Goal: Task Accomplishment & Management: Use online tool/utility

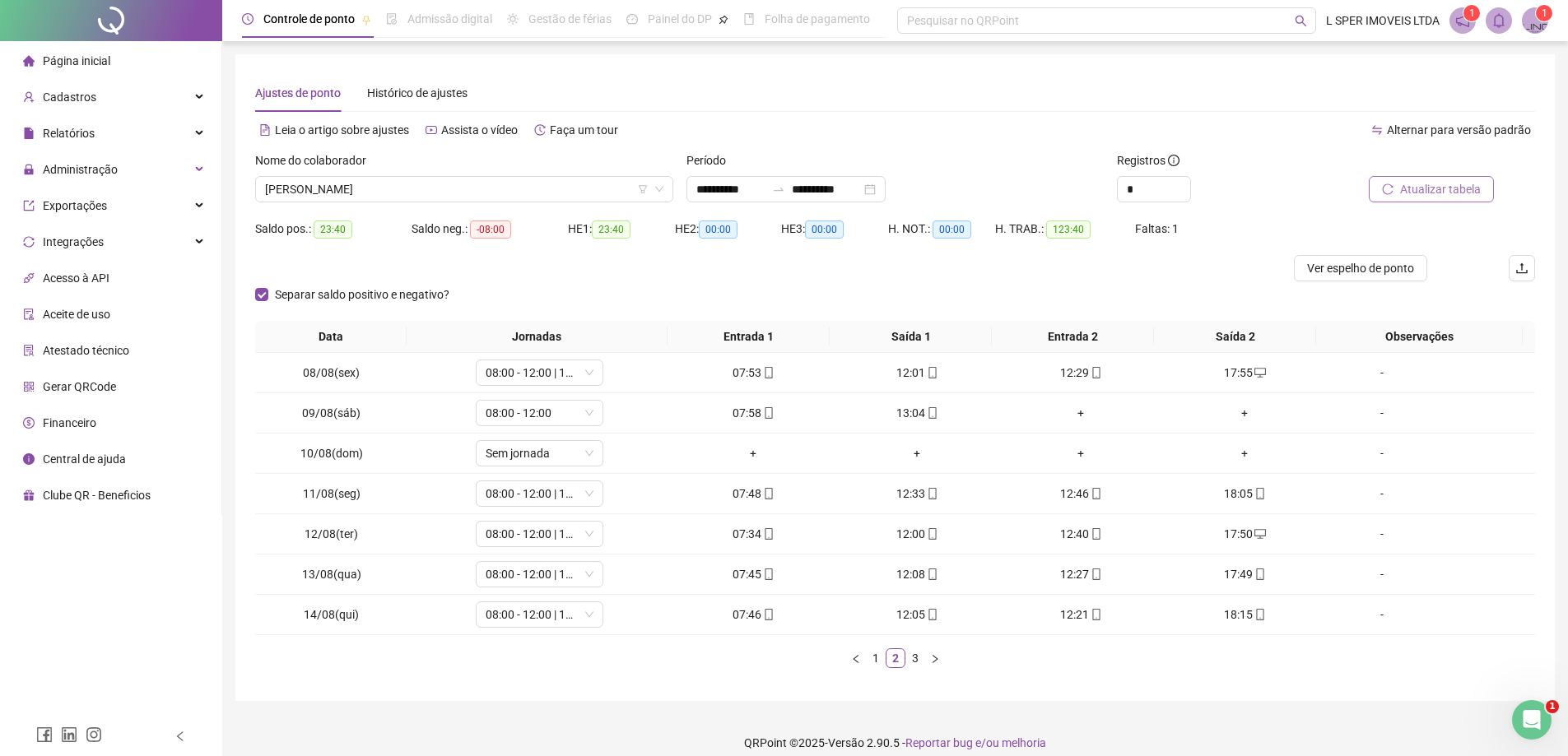
drag, startPoint x: 1470, startPoint y: 205, endPoint x: 1468, endPoint y: 195, distance: 10.2
click at [1470, 204] on div "Atualizar tabela" at bounding box center [1434, 183] width 216 height 64
click at [1465, 188] on span "Atualizar tabela" at bounding box center [1440, 189] width 81 height 18
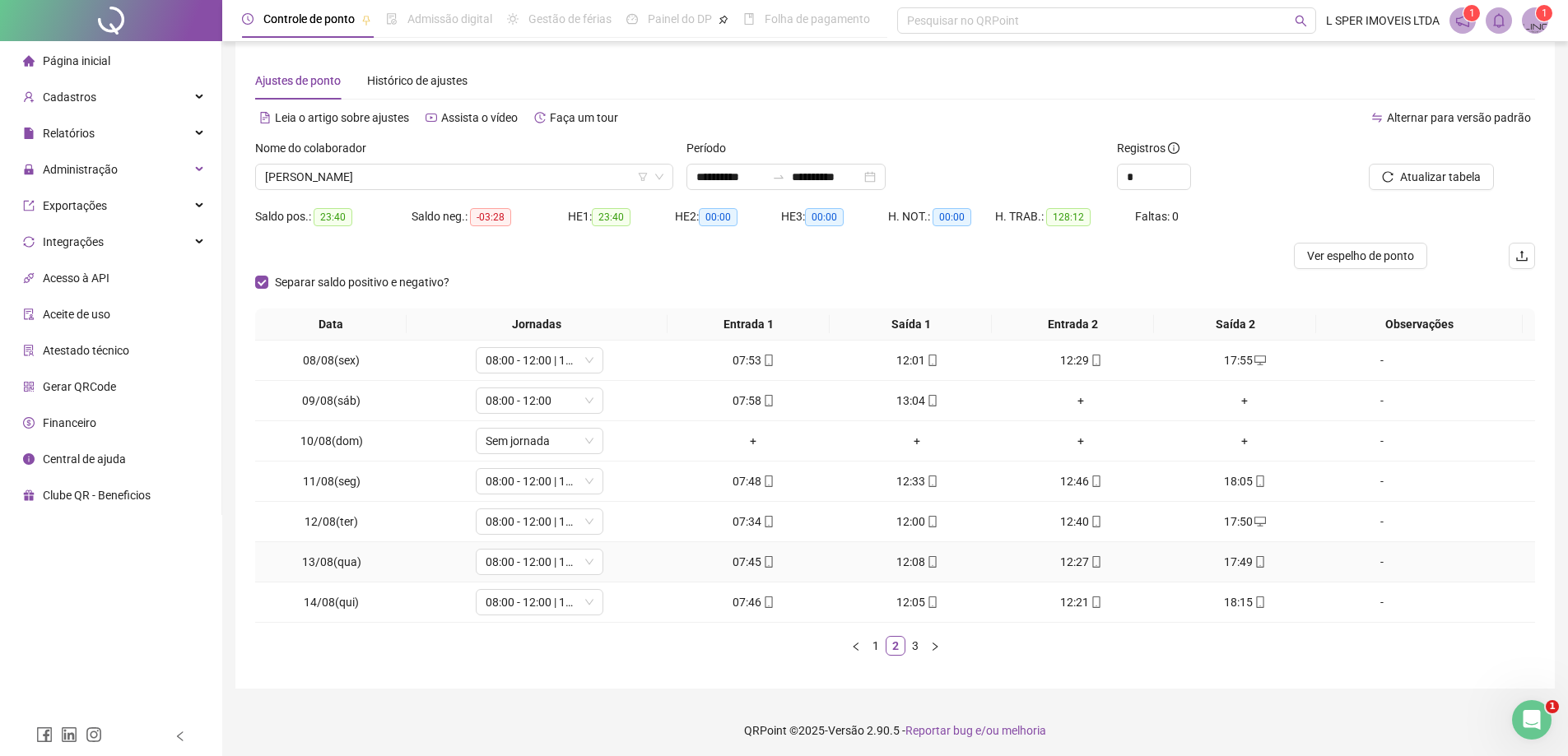
scroll to position [15, 0]
click at [923, 652] on div "Data Jornadas Entrada 1 Saída 1 Entrada 2 Saída 2 Observações 08/08(sex) 08:00 …" at bounding box center [896, 485] width 1280 height 360
click at [918, 652] on div "Data Jornadas Entrada 1 Saída 1 Entrada 2 Saída 2 Observações 08/08(sex) 08:00 …" at bounding box center [896, 485] width 1280 height 360
click at [918, 651] on link "3" at bounding box center [915, 643] width 18 height 18
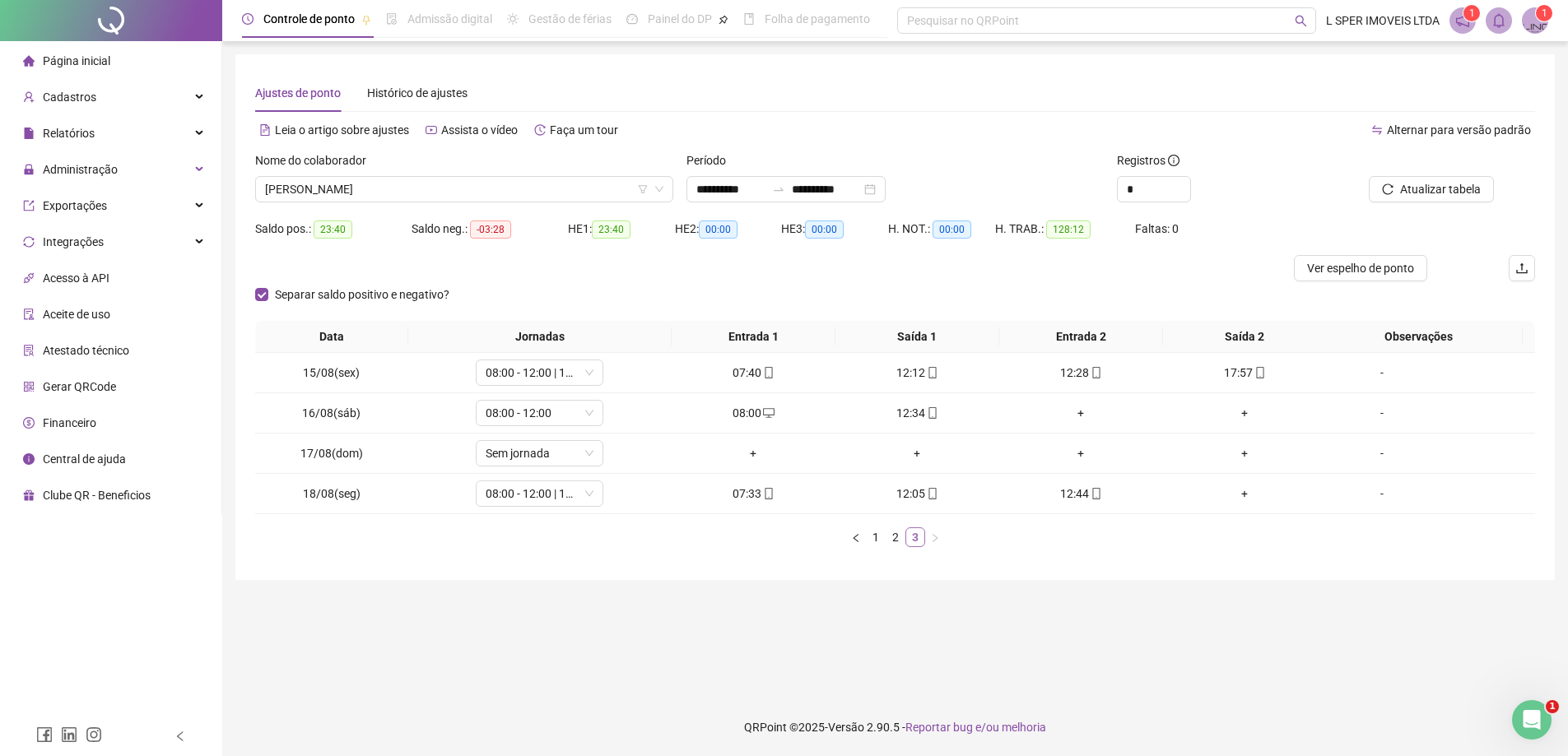
scroll to position [0, 0]
click at [893, 523] on div "Data Jornadas Entrada 1 Saída 1 Entrada 2 Saída 2 Observações 15/08(sex) 08:00 …" at bounding box center [901, 434] width 1292 height 226
click at [897, 529] on link "2" at bounding box center [901, 537] width 18 height 18
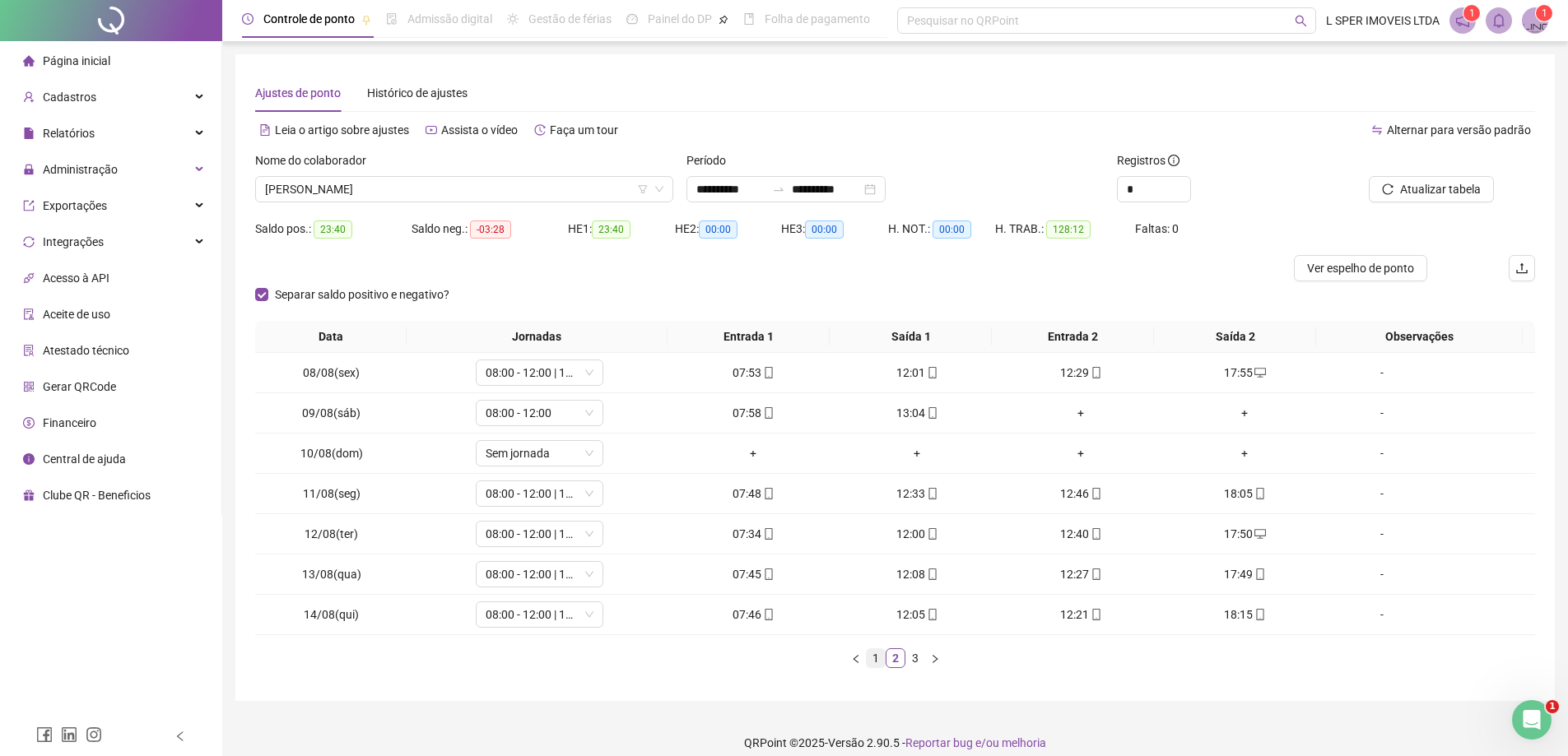
click at [871, 657] on link "1" at bounding box center [876, 658] width 18 height 18
click at [900, 653] on link "2" at bounding box center [896, 658] width 18 height 18
click at [921, 657] on link "3" at bounding box center [915, 658] width 18 height 18
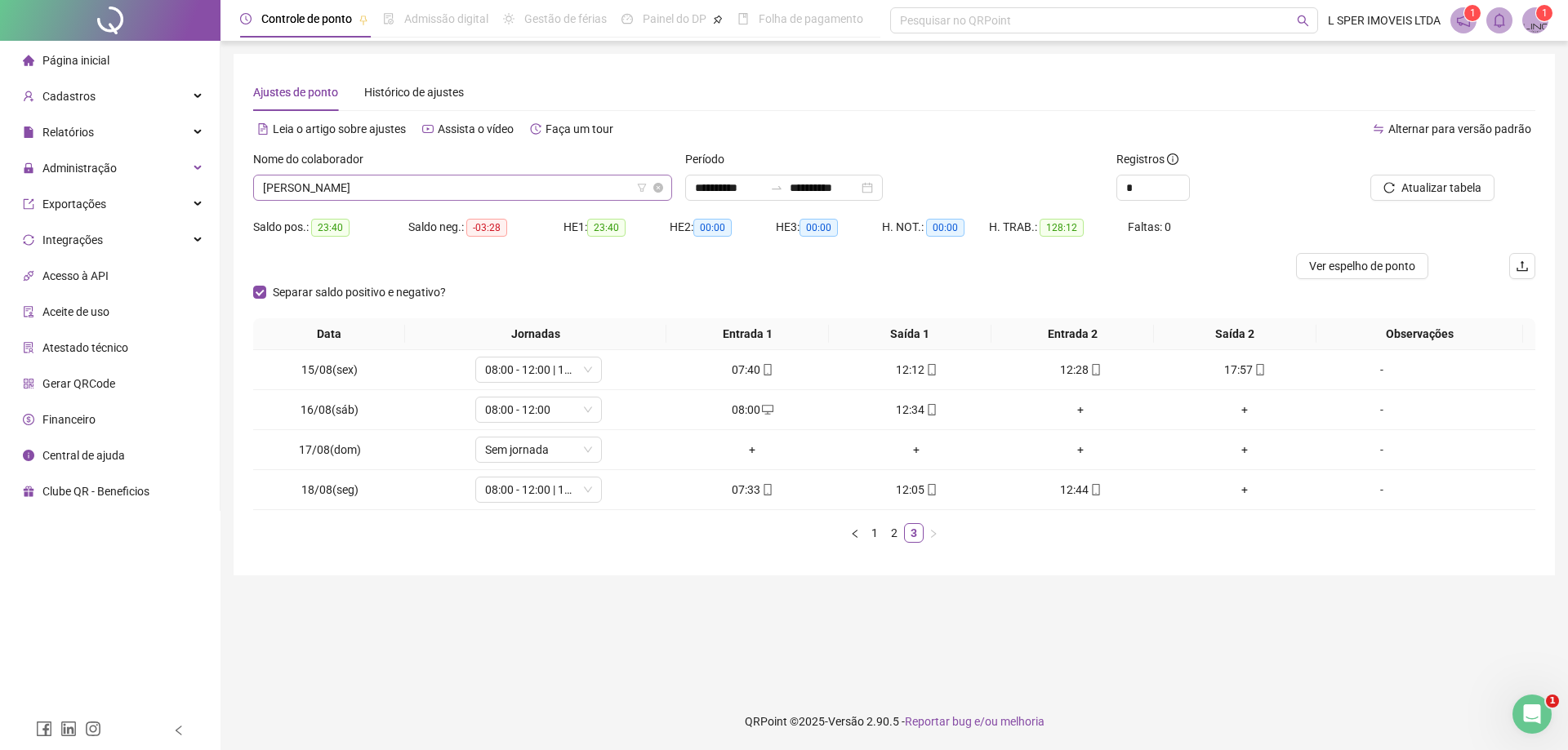
click at [537, 183] on span "[PERSON_NAME]" at bounding box center [463, 188] width 399 height 25
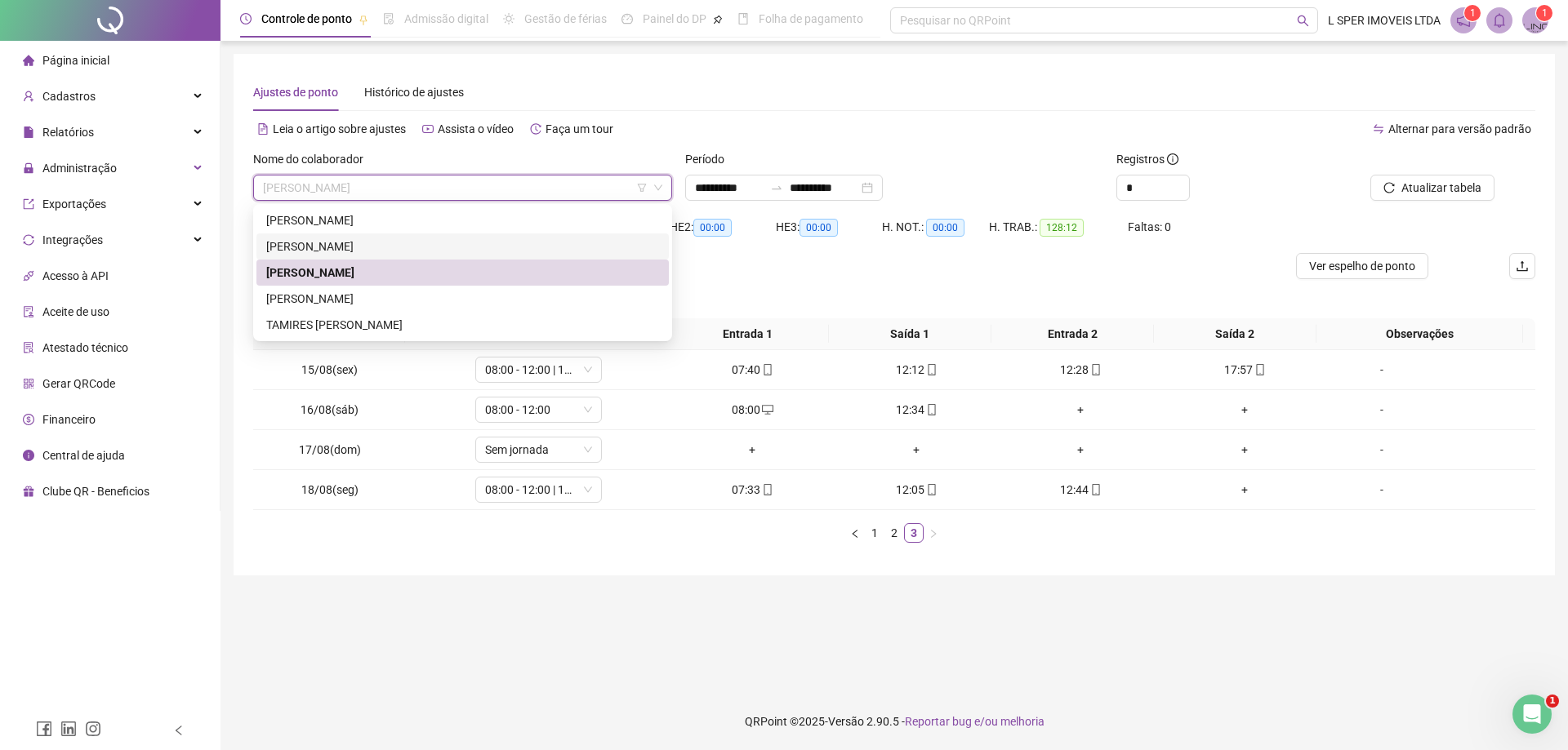
click at [500, 248] on div "[PERSON_NAME]" at bounding box center [462, 246] width 393 height 18
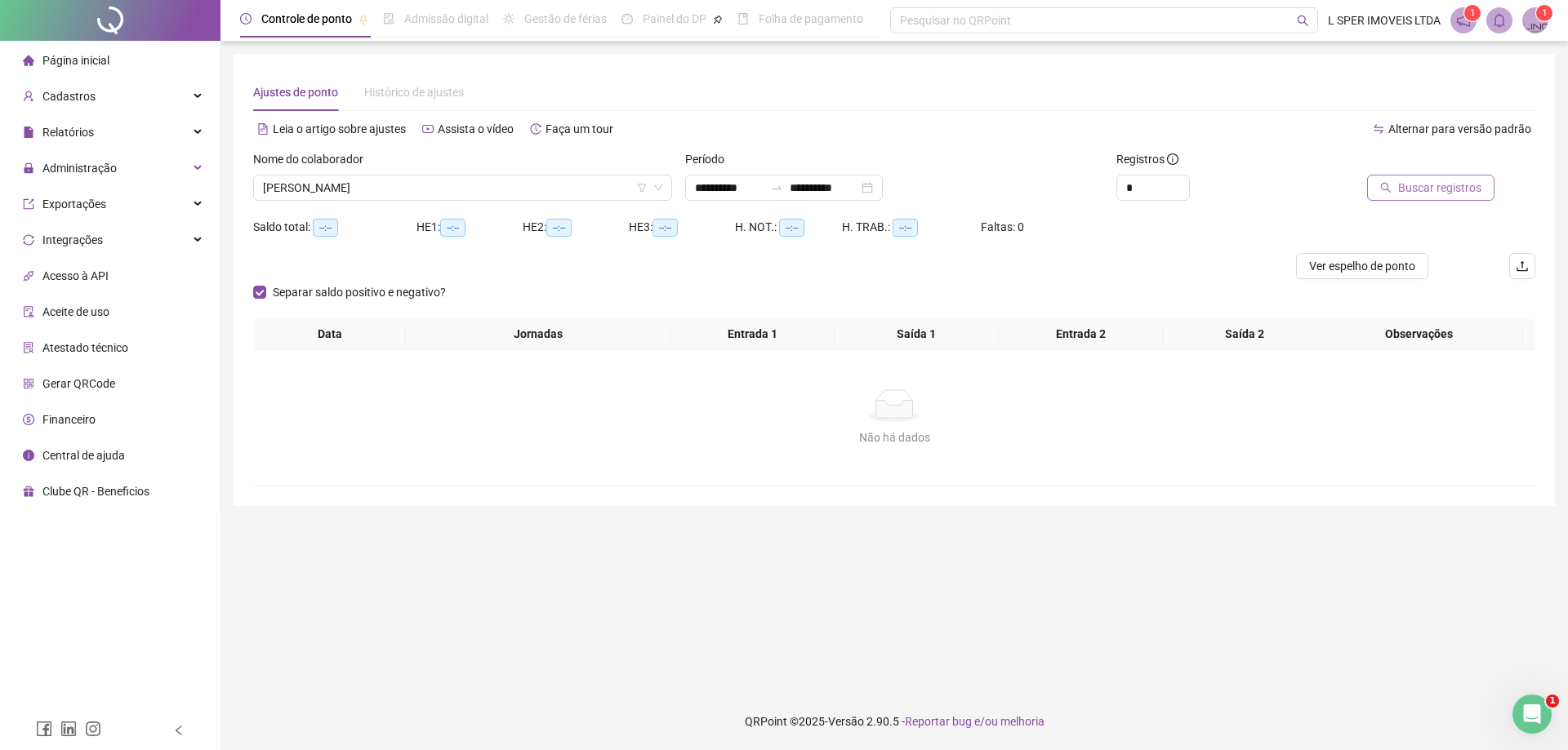
click at [1429, 184] on span "Buscar registros" at bounding box center [1440, 187] width 83 height 18
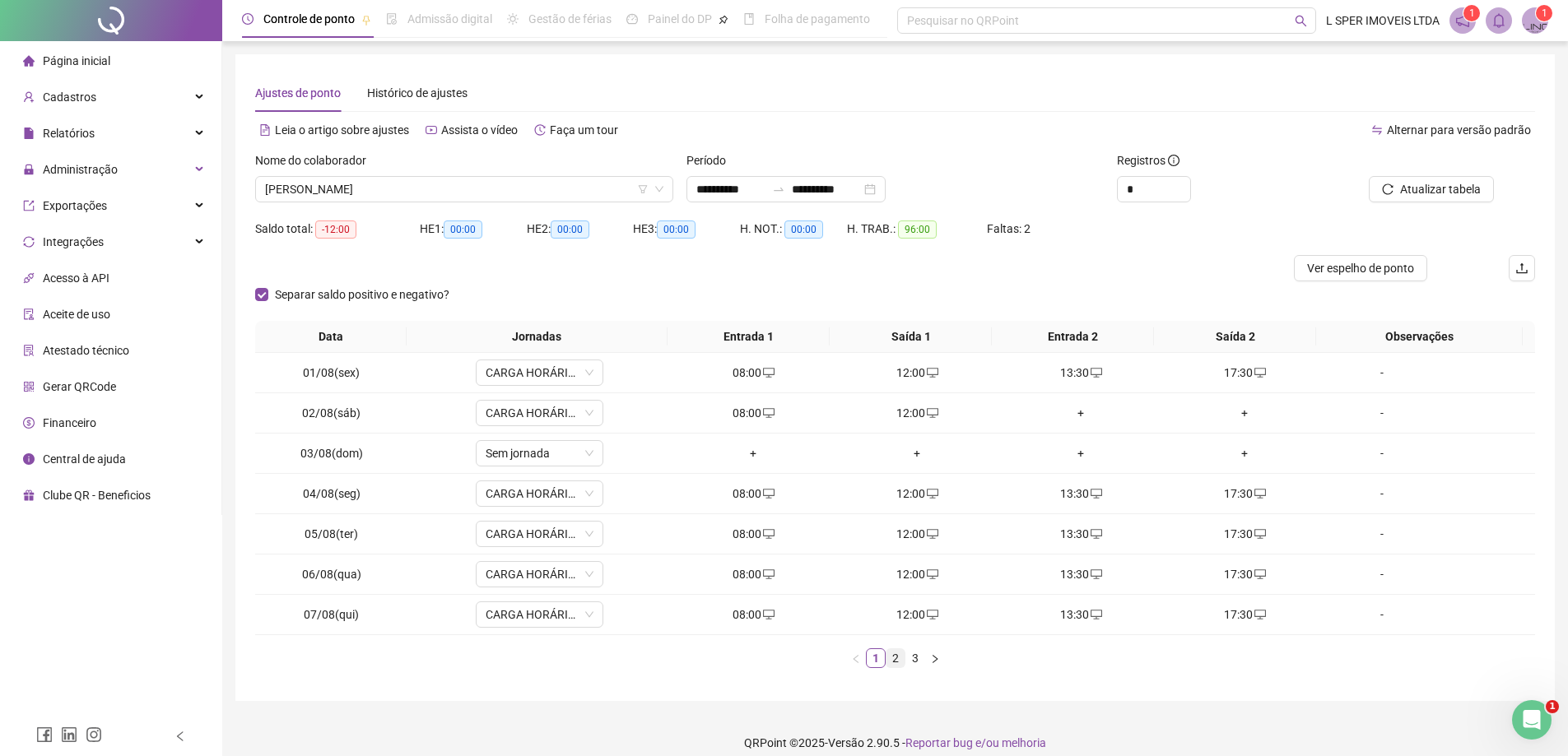
click at [899, 661] on link "2" at bounding box center [896, 658] width 18 height 18
click at [918, 663] on link "3" at bounding box center [915, 658] width 18 height 18
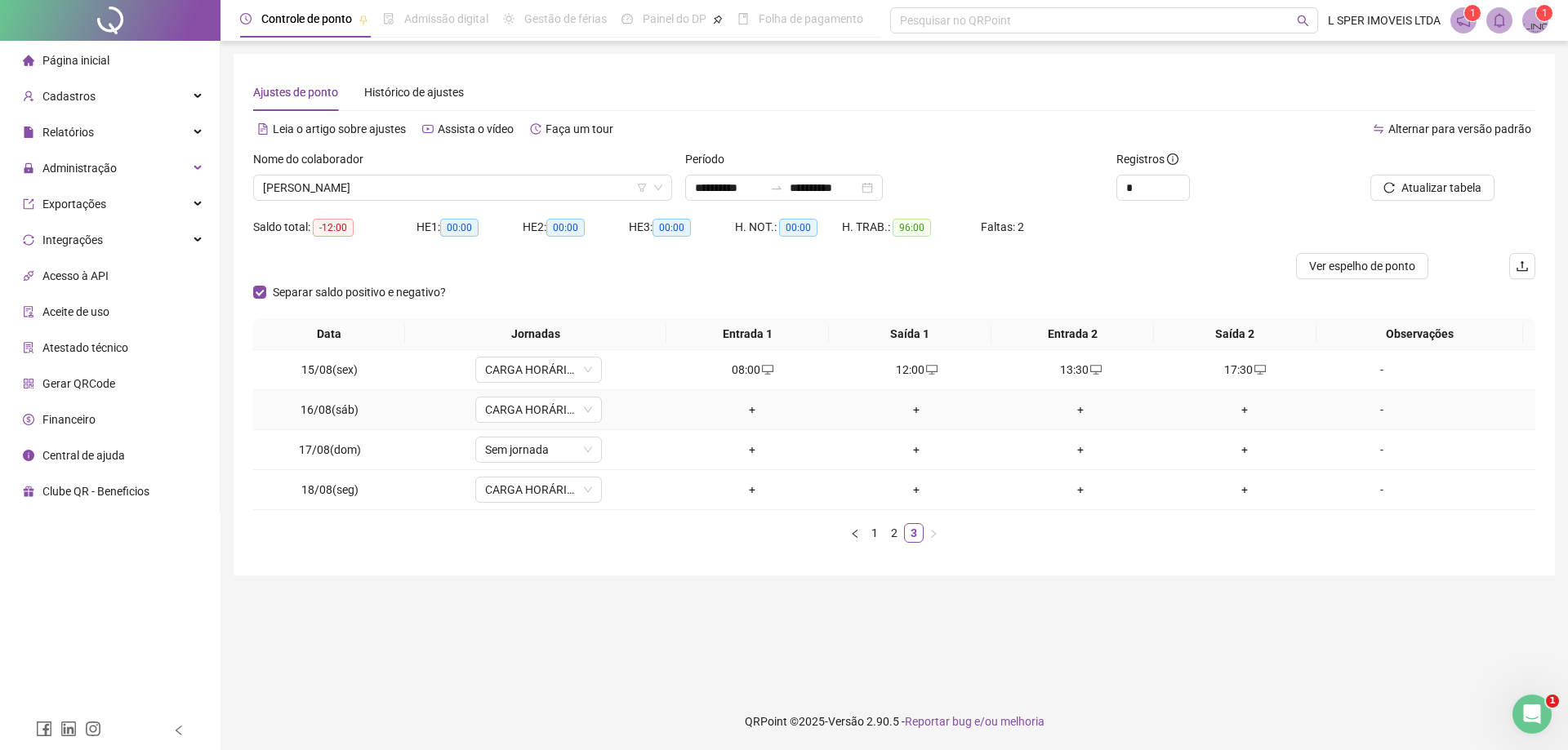
click at [750, 419] on td "+" at bounding box center [752, 410] width 164 height 40
click at [749, 411] on div "+" at bounding box center [753, 410] width 151 height 18
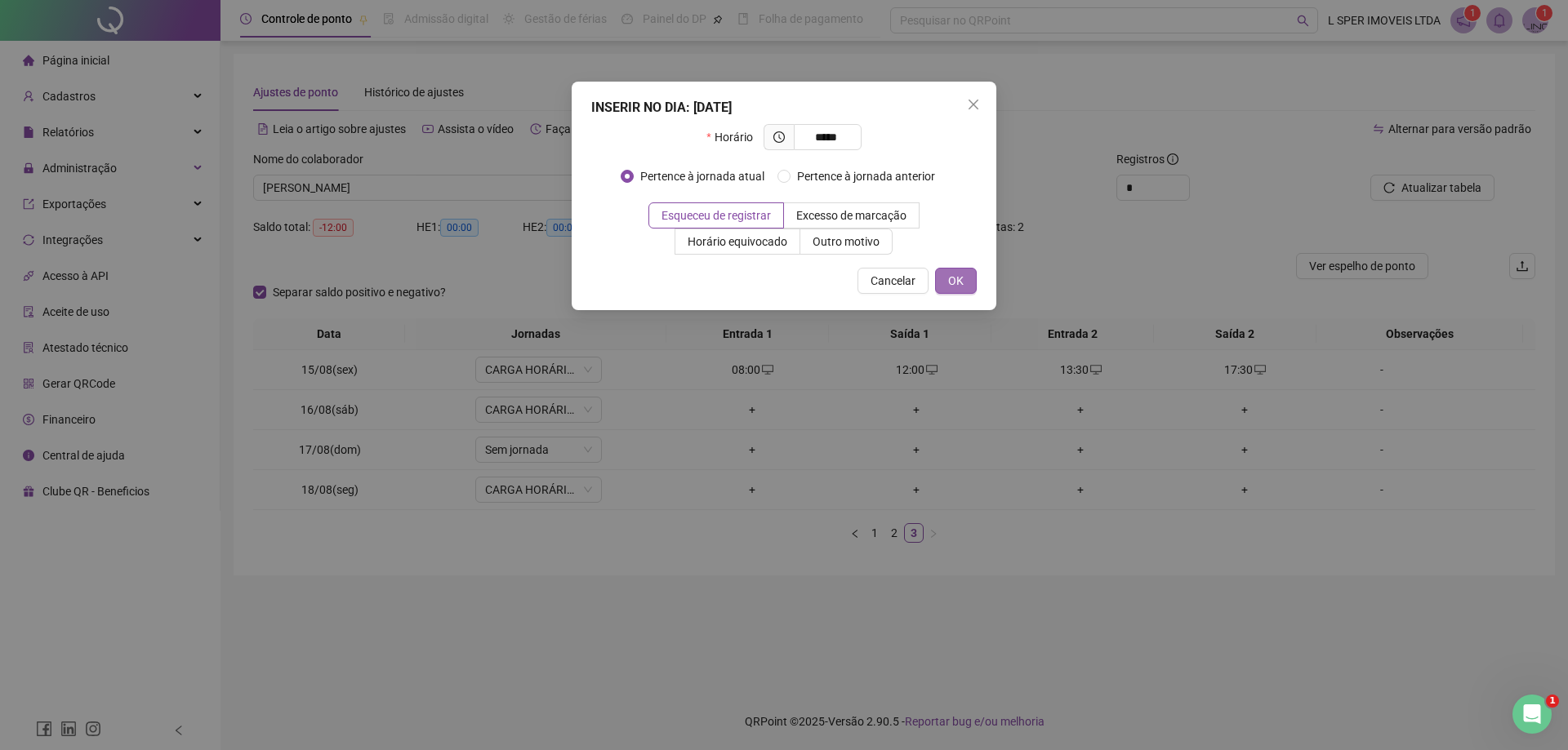
type input "*****"
click at [963, 277] on span "OK" at bounding box center [956, 280] width 15 height 18
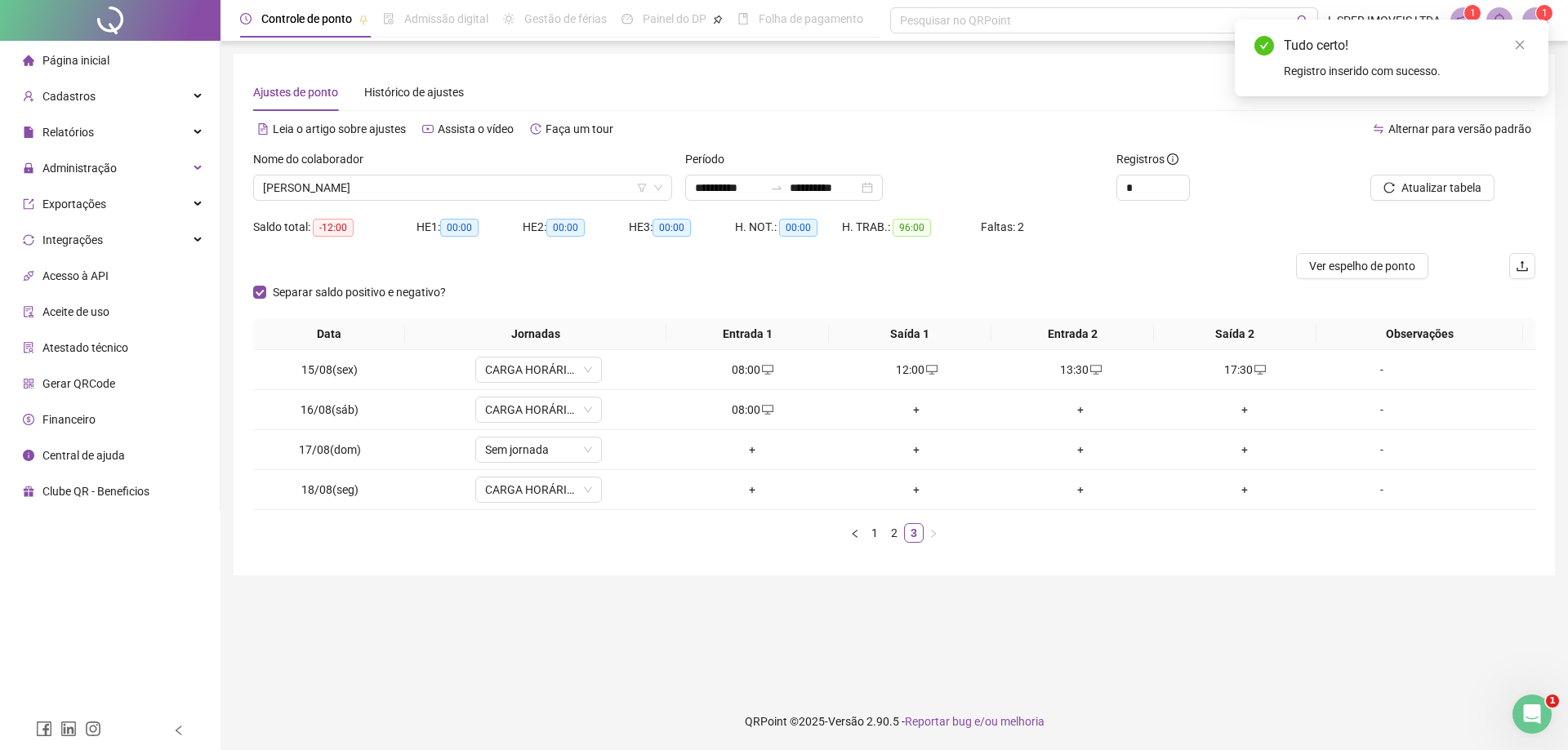
click at [911, 406] on div "INSERIR NO DIA : [DATE] Horário ***** Pertence à jornada atual Pertence à jorna…" at bounding box center [784, 375] width 1568 height 750
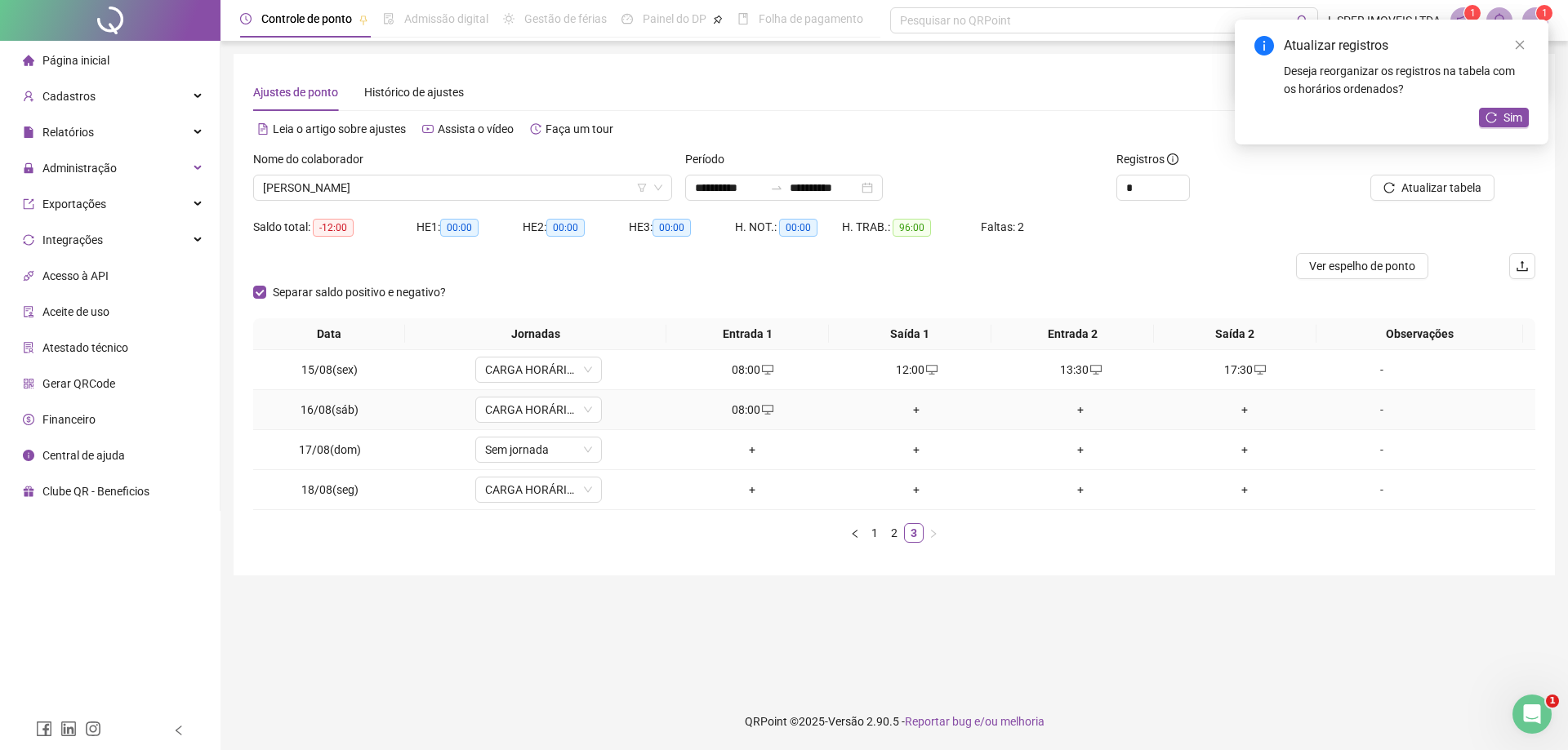
click at [908, 414] on div "+" at bounding box center [917, 410] width 151 height 18
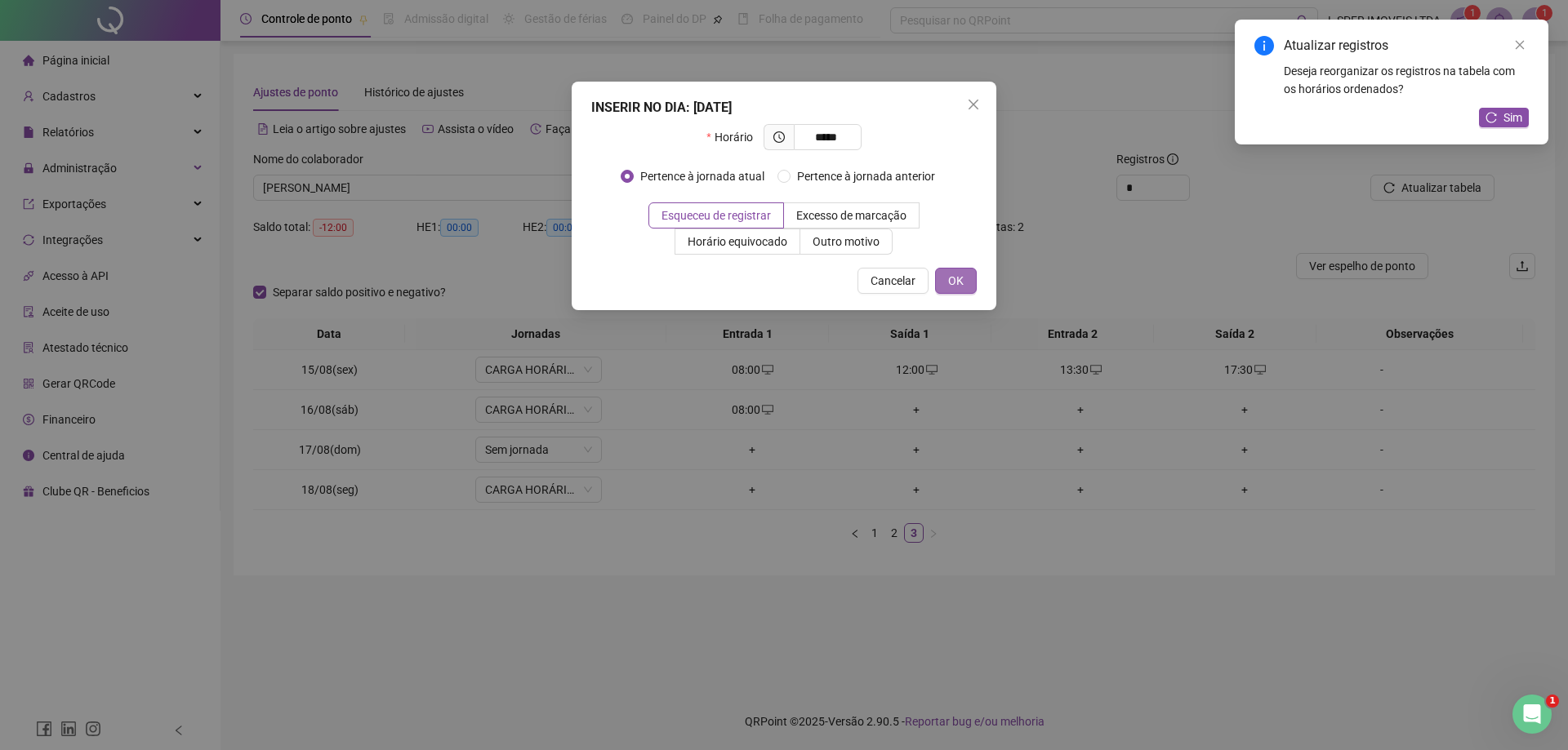
type input "*****"
click at [948, 290] on button "OK" at bounding box center [956, 281] width 42 height 26
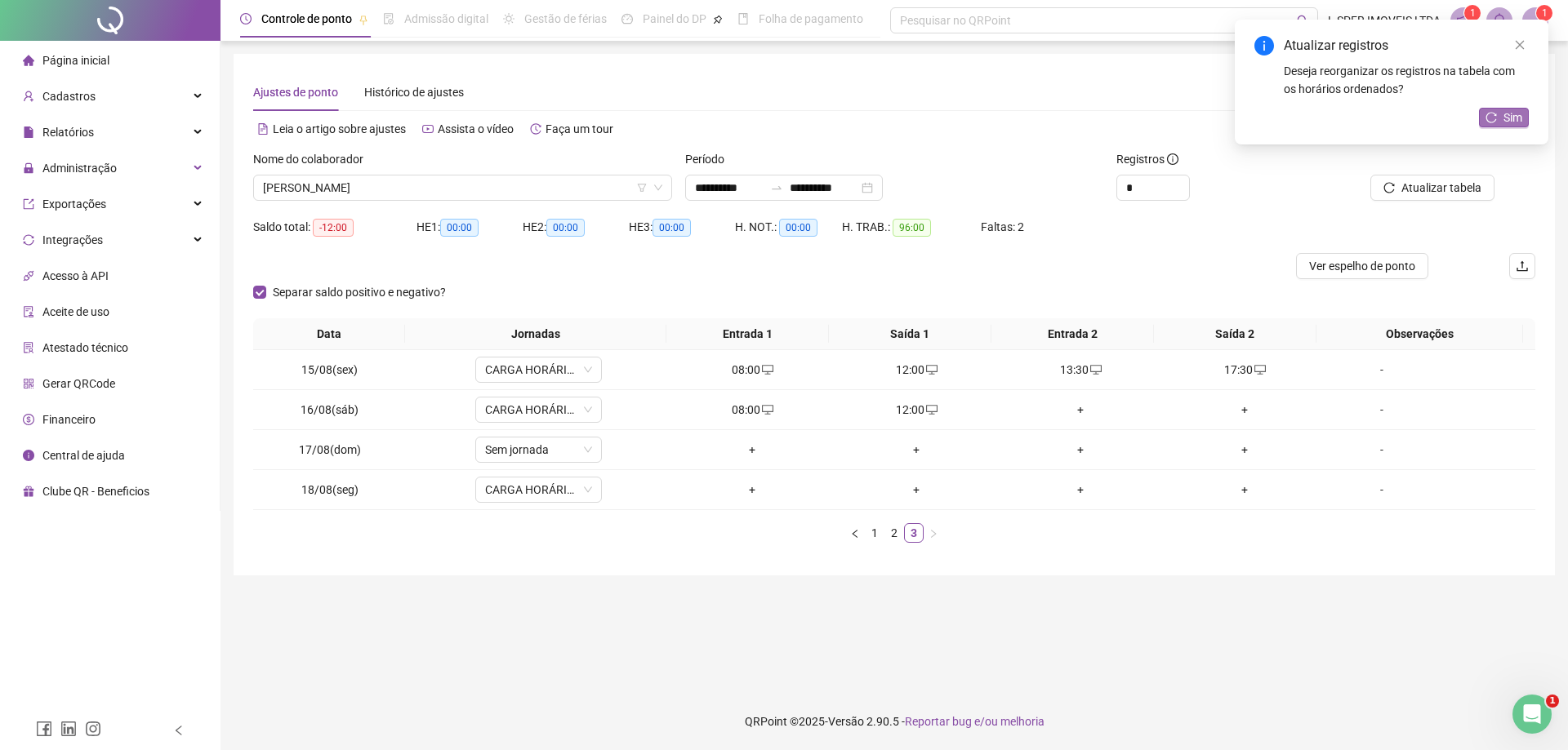
click at [1490, 108] on button "Sim" at bounding box center [1504, 117] width 50 height 20
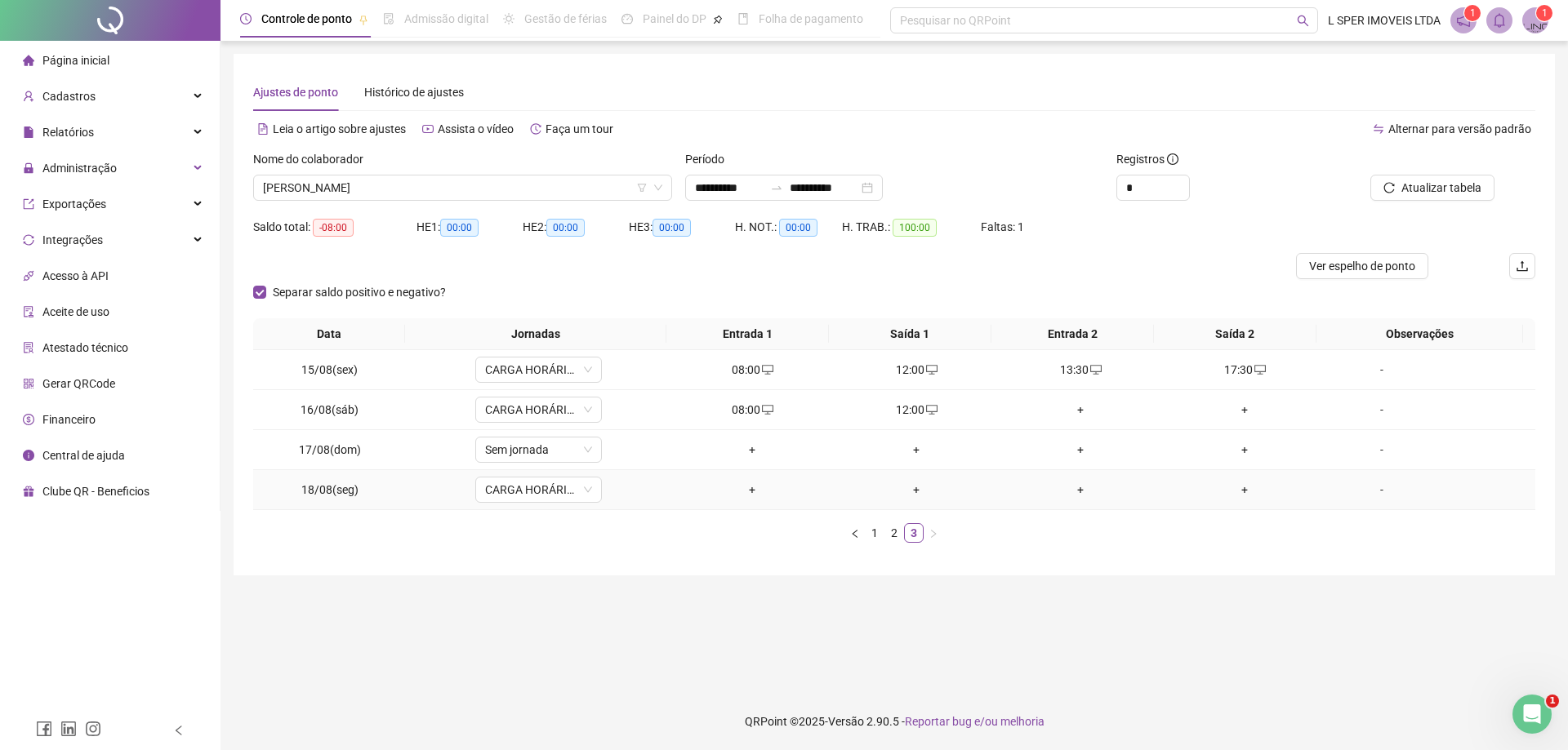
click at [749, 491] on div "+" at bounding box center [753, 489] width 151 height 18
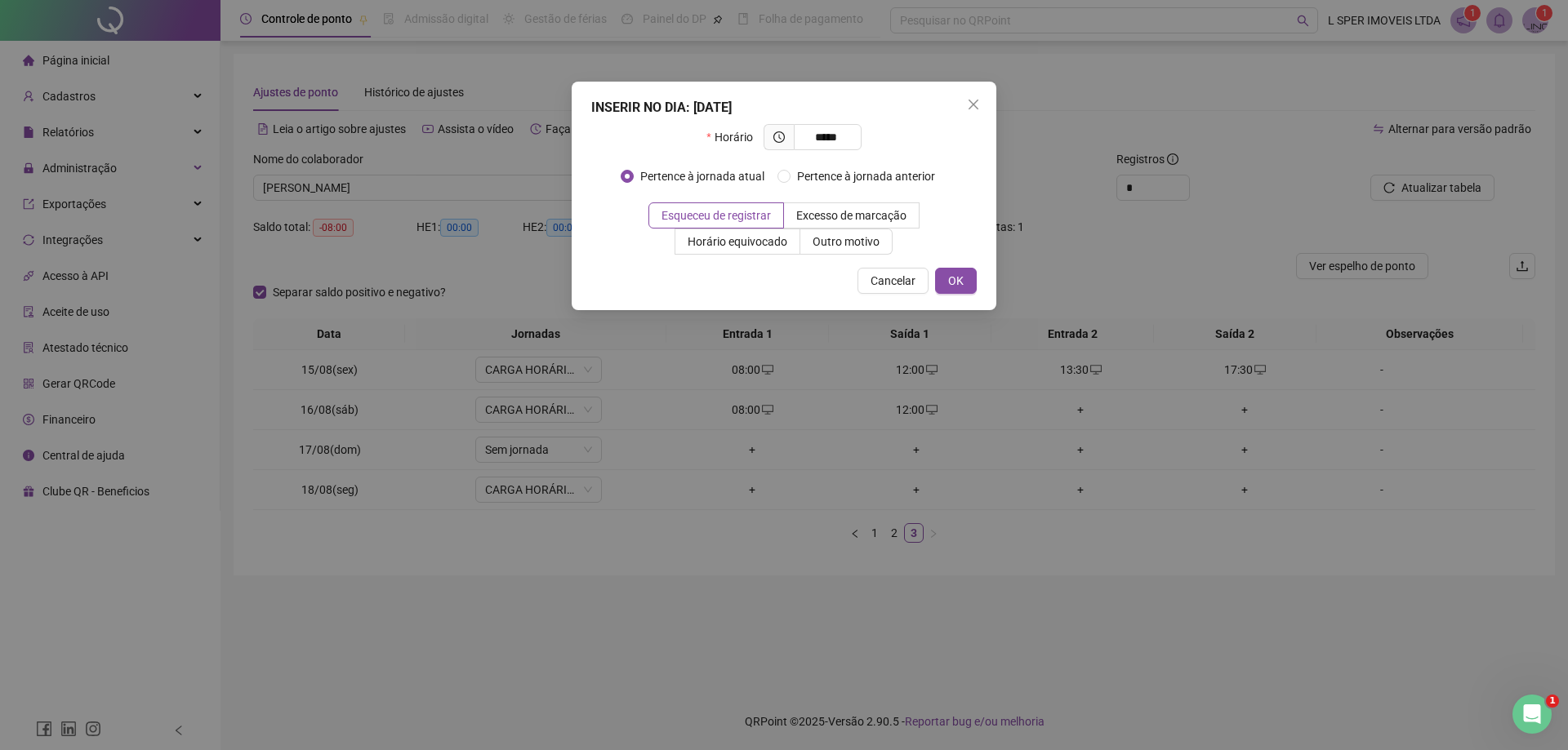
type input "*****"
click at [978, 271] on div "INSERIR NO DIA : [DATE] Horário ***** Pertence à jornada atual Pertence à jorna…" at bounding box center [784, 196] width 425 height 229
click at [961, 274] on span "OK" at bounding box center [956, 280] width 15 height 18
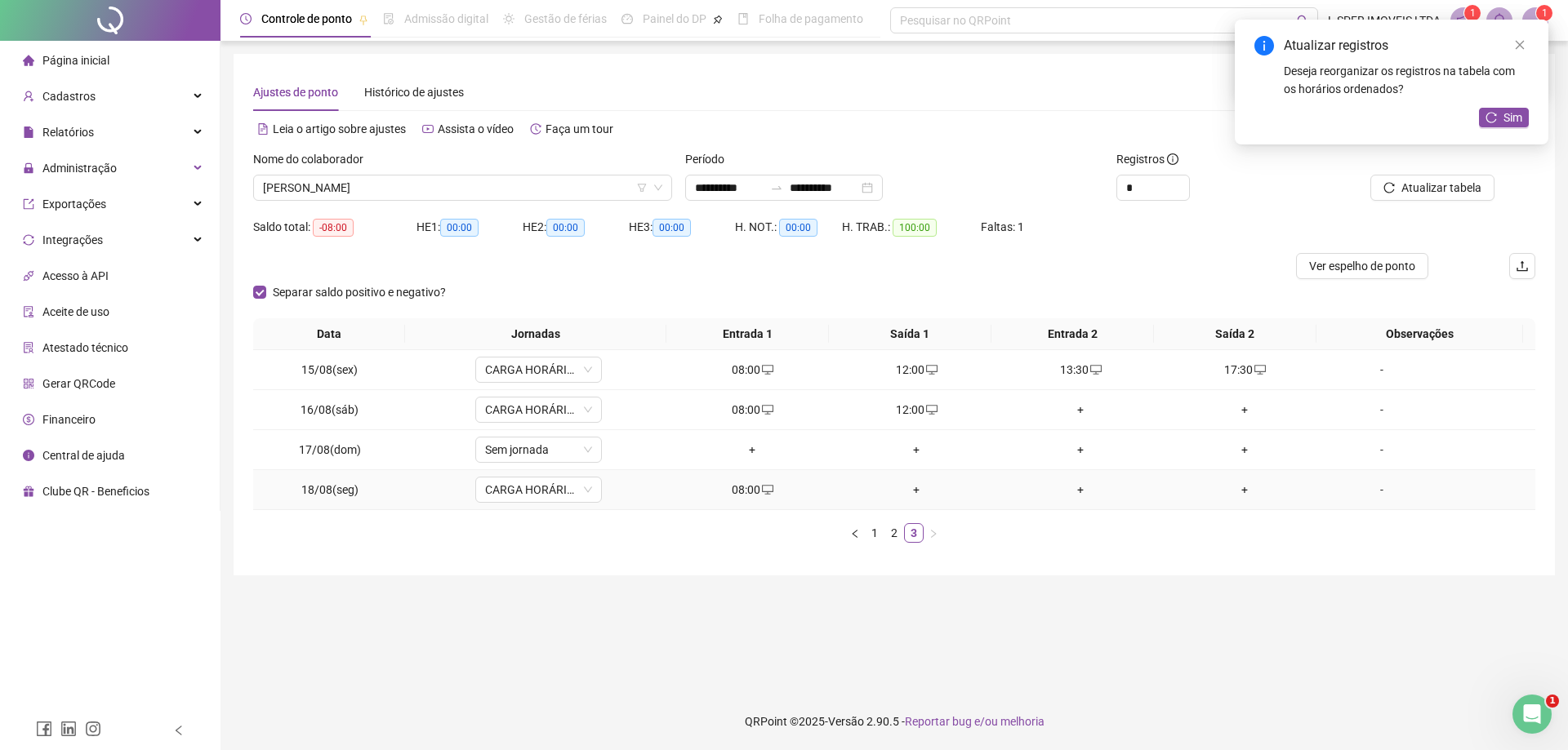
click at [910, 482] on div "+" at bounding box center [917, 489] width 151 height 18
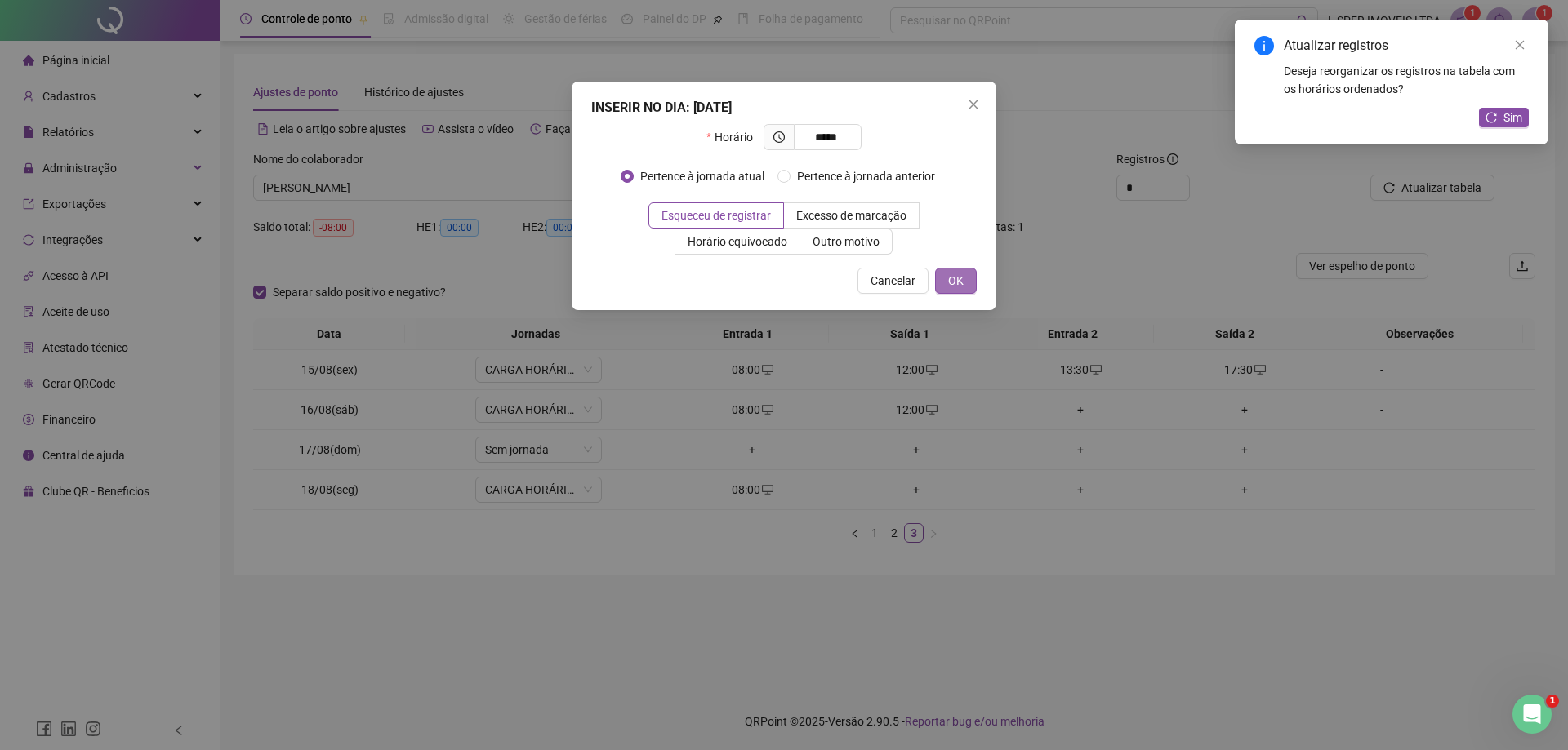
type input "*****"
click at [955, 280] on span "OK" at bounding box center [956, 280] width 15 height 18
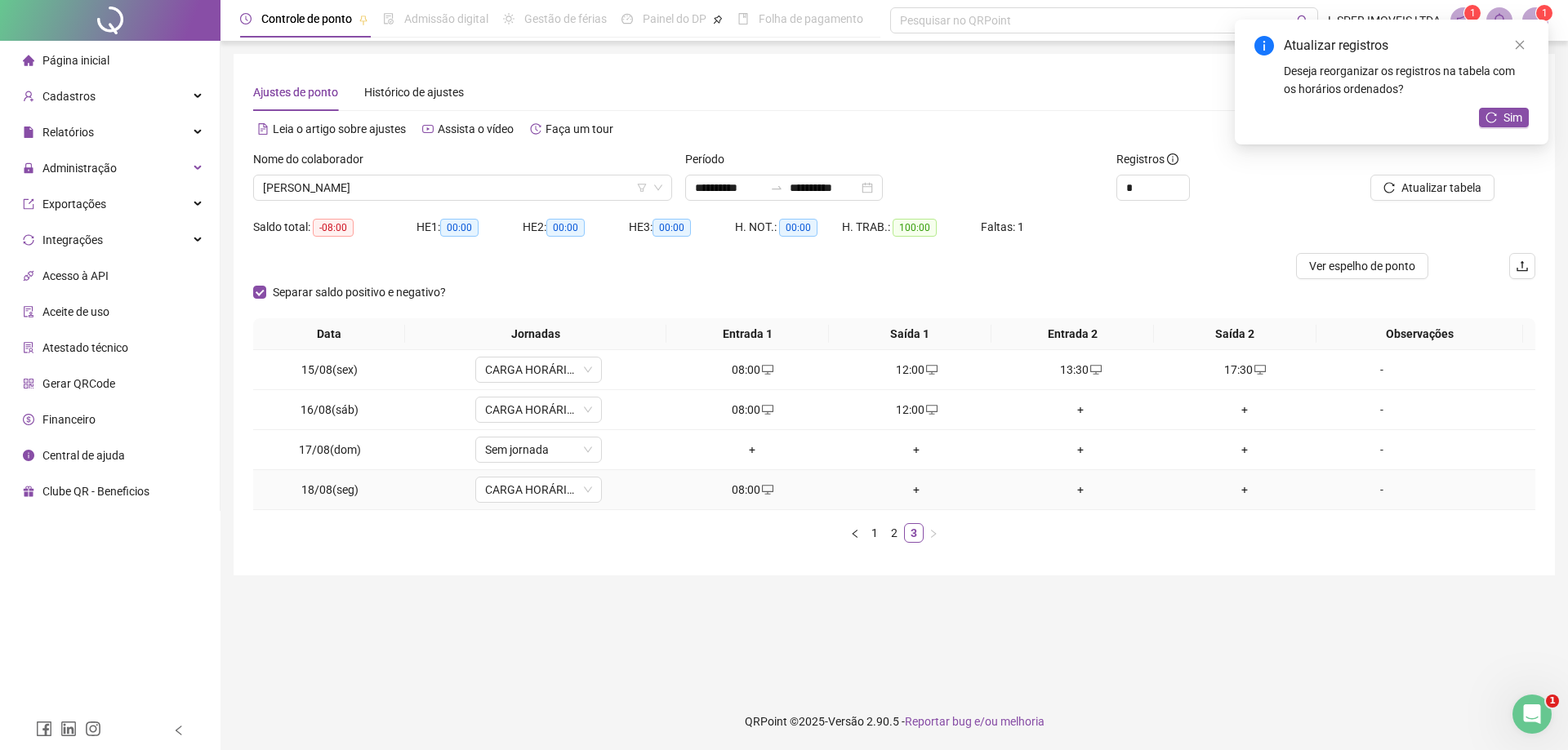
click at [916, 489] on div "+" at bounding box center [917, 489] width 151 height 18
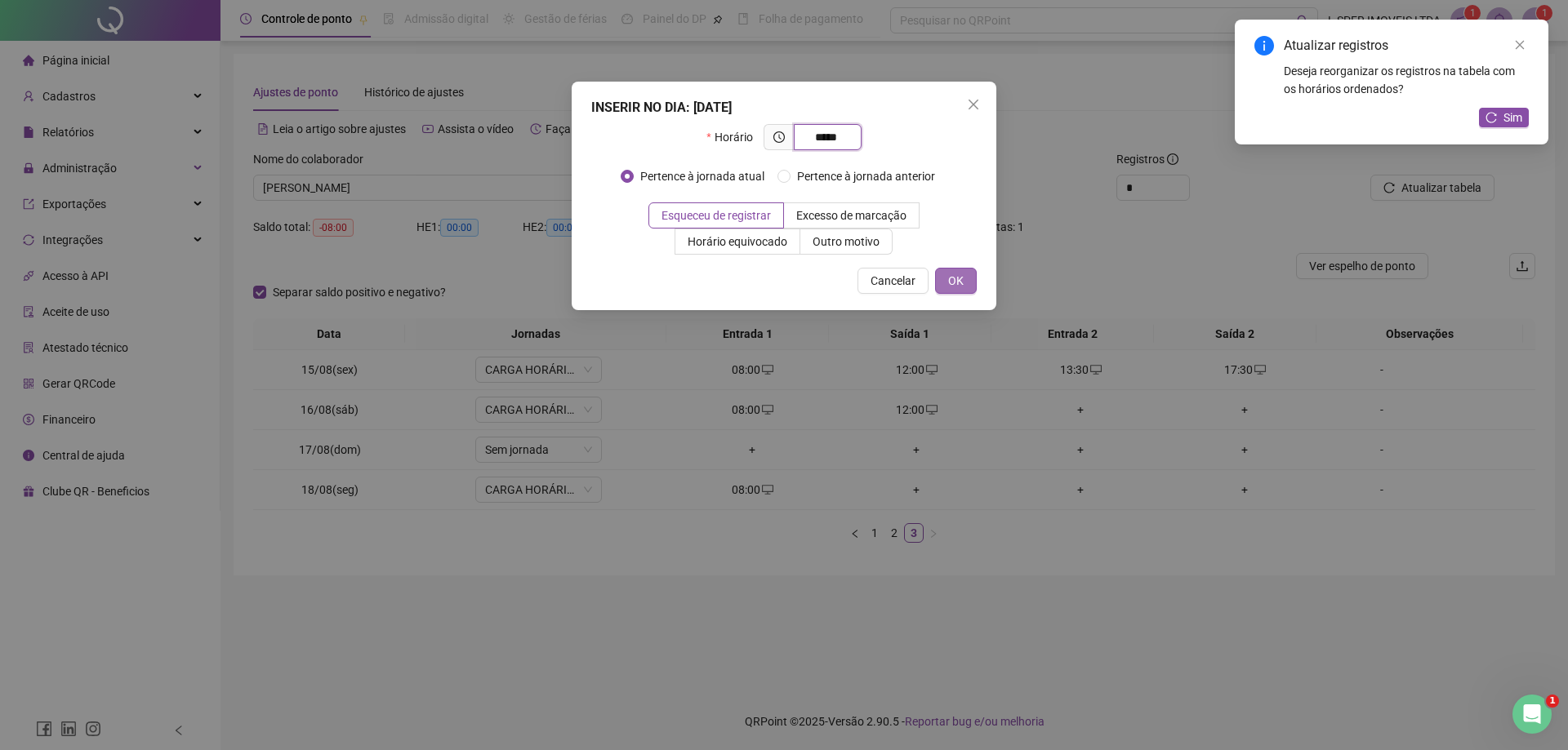
type input "*****"
click at [955, 282] on span "OK" at bounding box center [956, 280] width 15 height 18
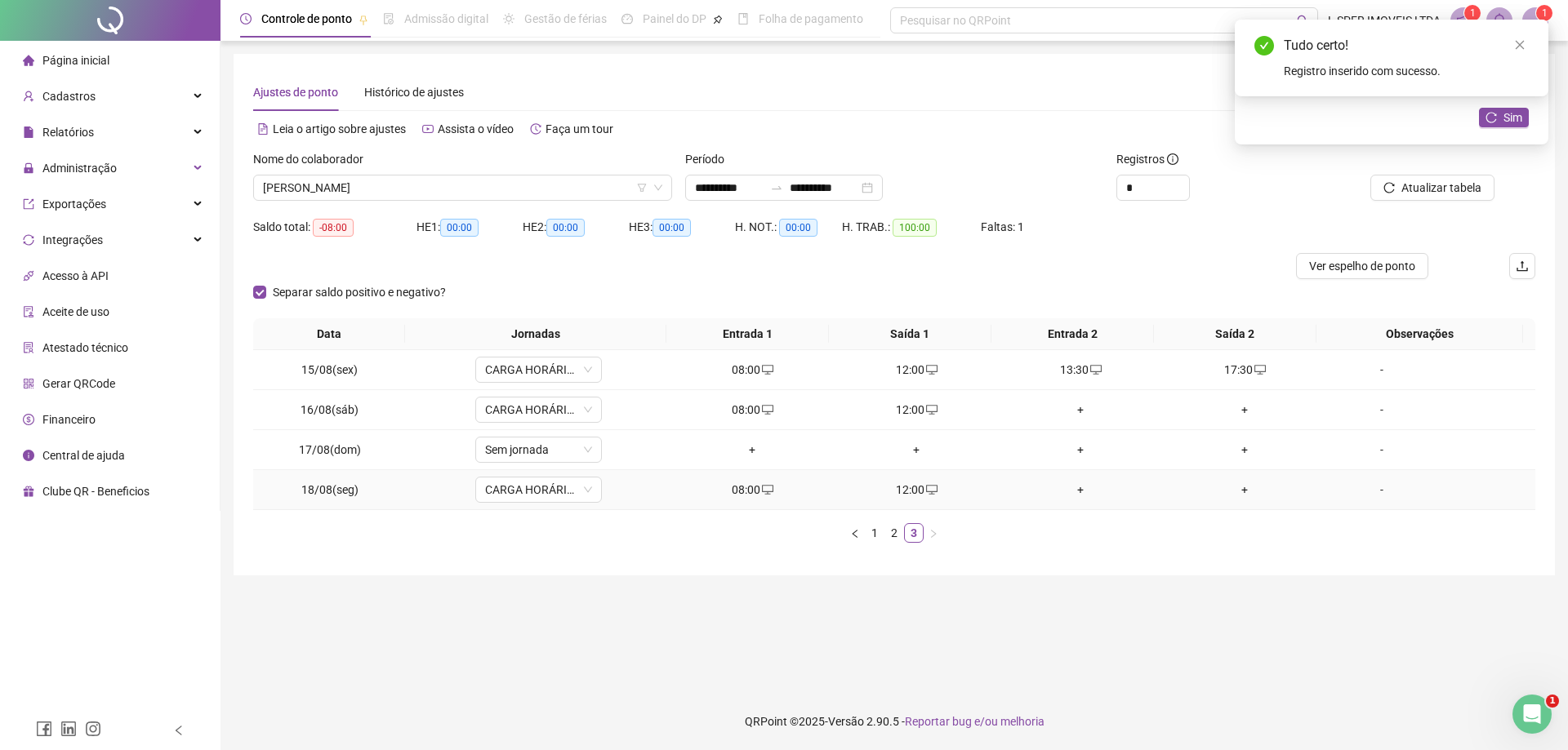
click at [1066, 486] on div "+" at bounding box center [1082, 489] width 151 height 18
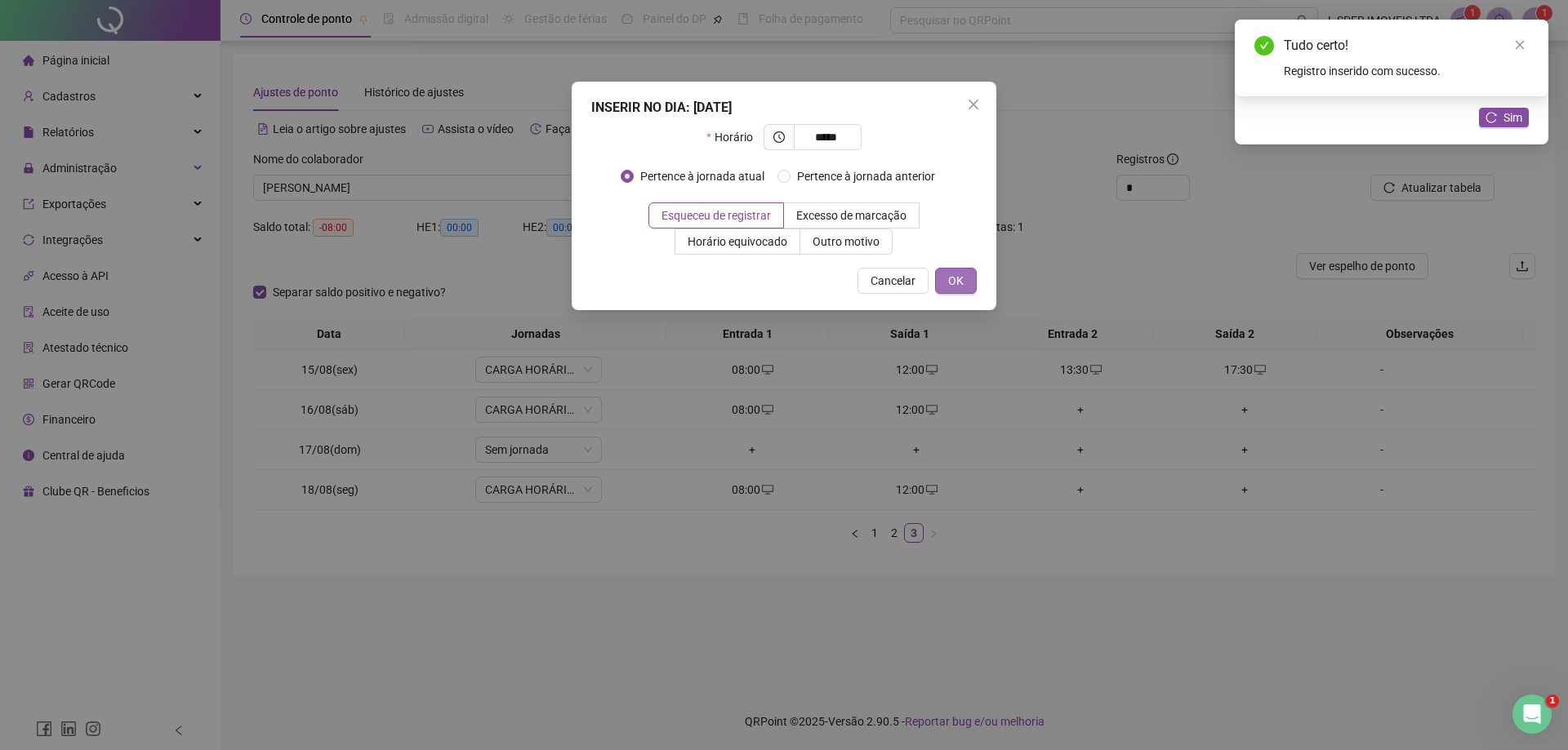
type input "*****"
click at [952, 283] on span "OK" at bounding box center [956, 280] width 15 height 18
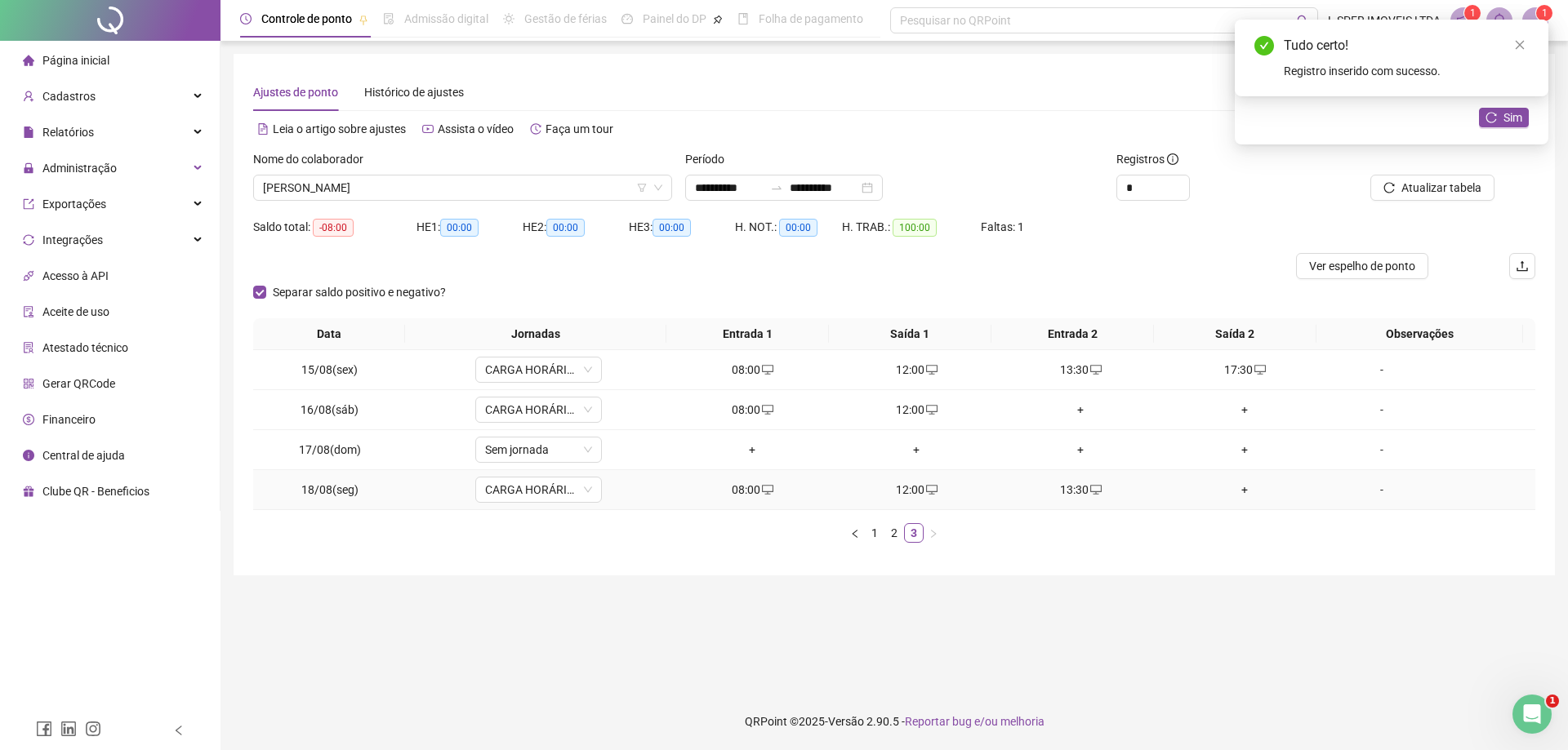
click at [1232, 487] on div "+" at bounding box center [1245, 489] width 151 height 18
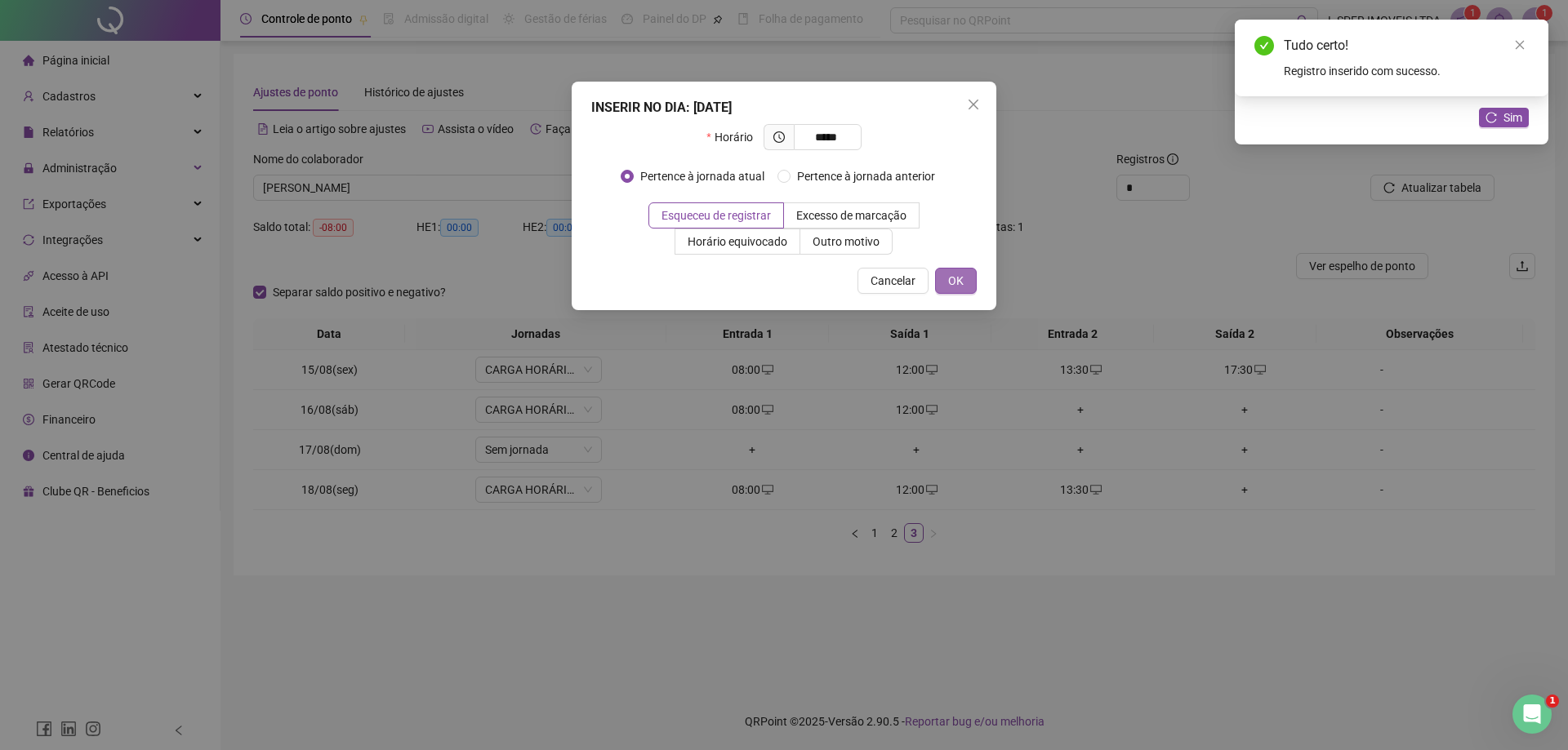
type input "*****"
click at [954, 277] on span "OK" at bounding box center [956, 280] width 15 height 18
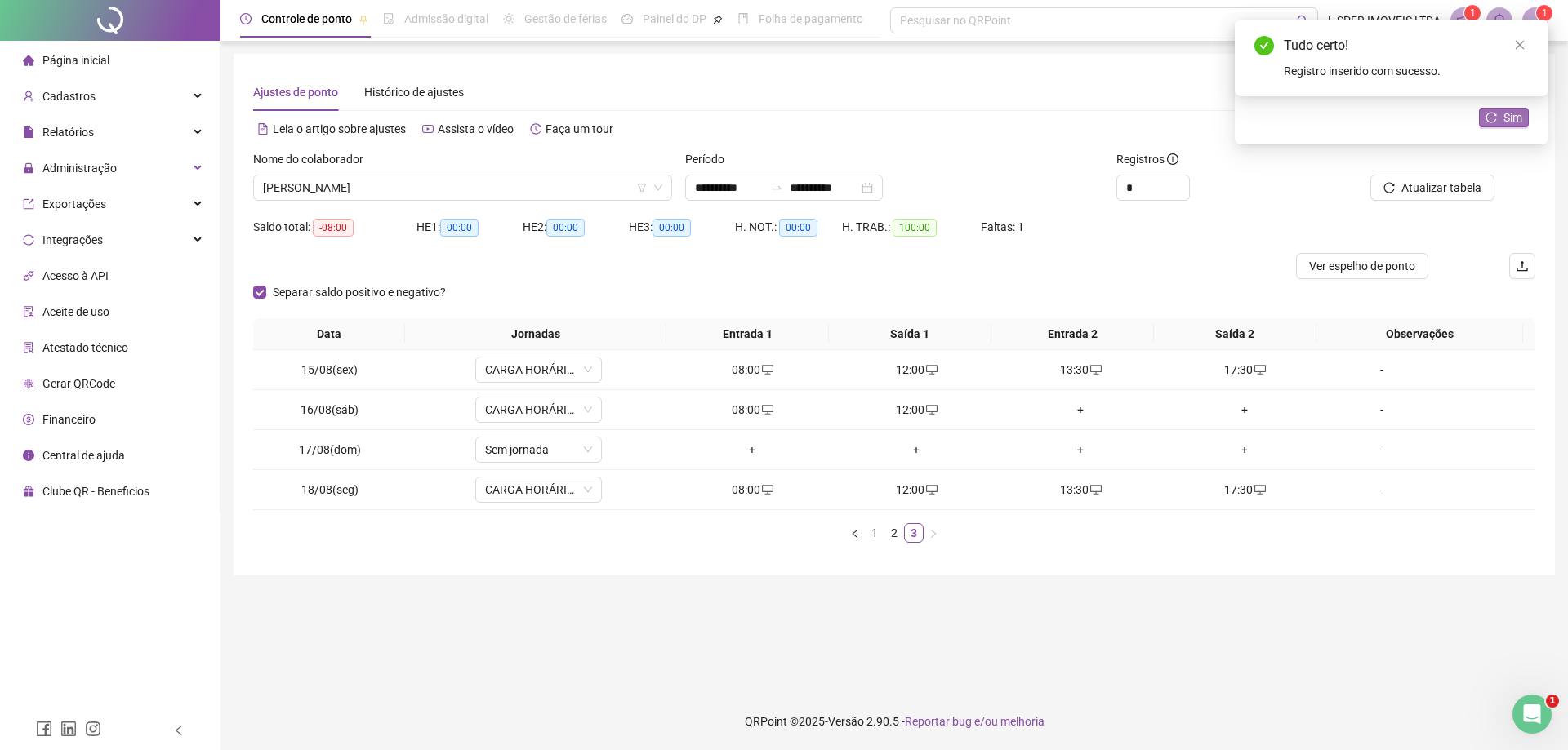
click at [1492, 123] on button "Sim" at bounding box center [1504, 117] width 50 height 20
click at [1522, 43] on icon "close" at bounding box center [1520, 44] width 11 height 11
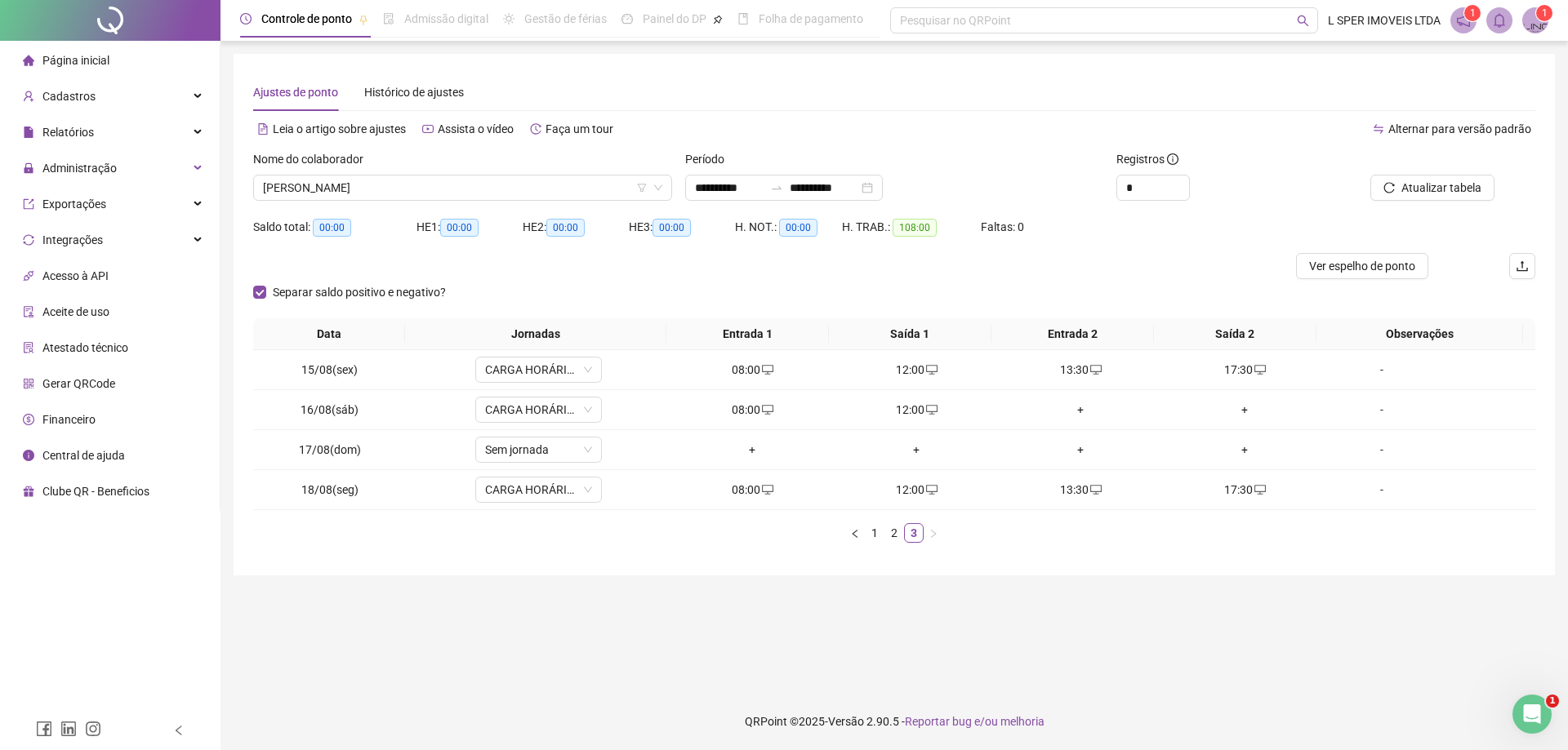
click at [321, 170] on div "Nome do colaborador" at bounding box center [463, 163] width 419 height 25
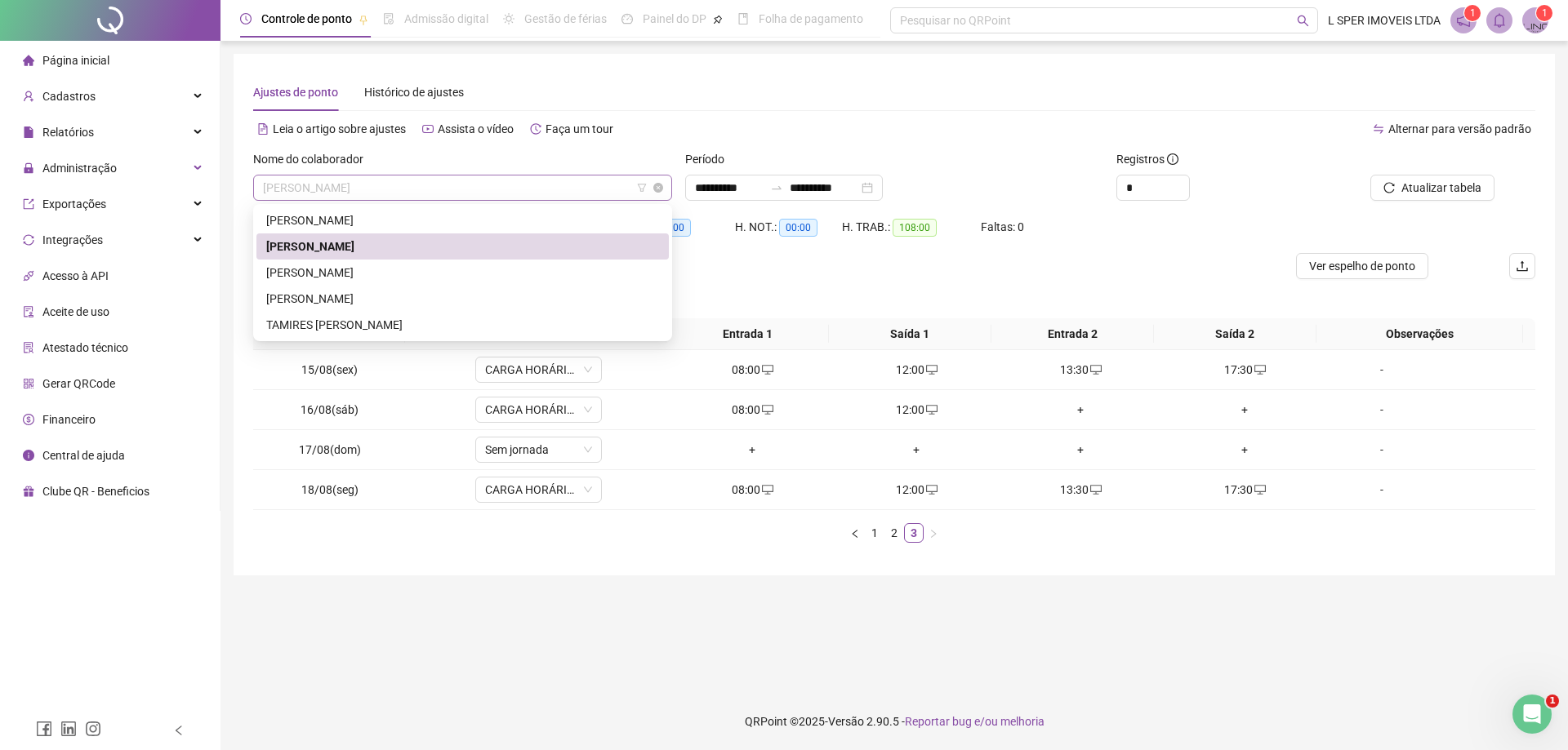
click at [310, 178] on span "[PERSON_NAME]" at bounding box center [463, 188] width 399 height 25
click at [307, 218] on div "[PERSON_NAME]" at bounding box center [462, 220] width 393 height 18
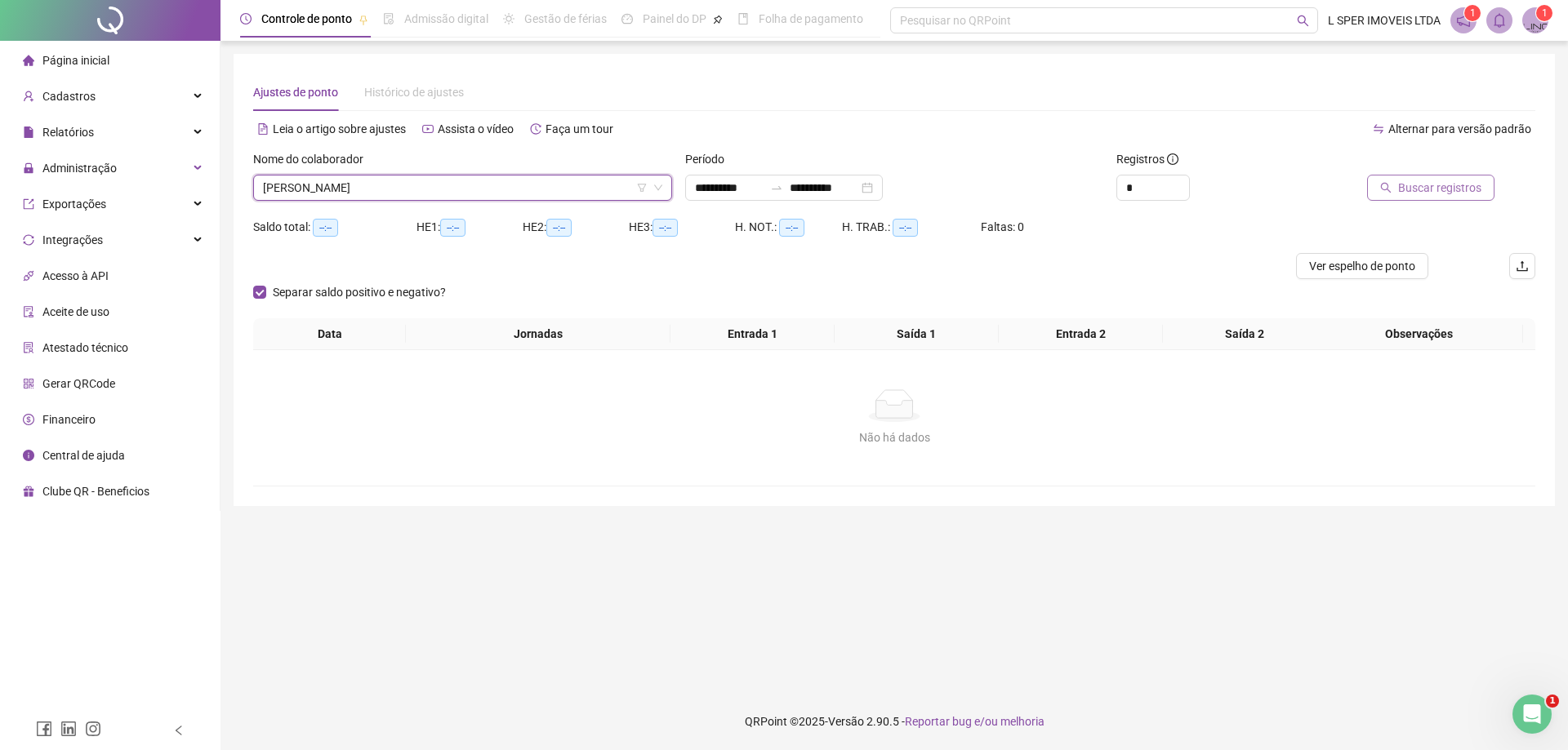
click at [1418, 175] on button "Buscar registros" at bounding box center [1431, 188] width 128 height 26
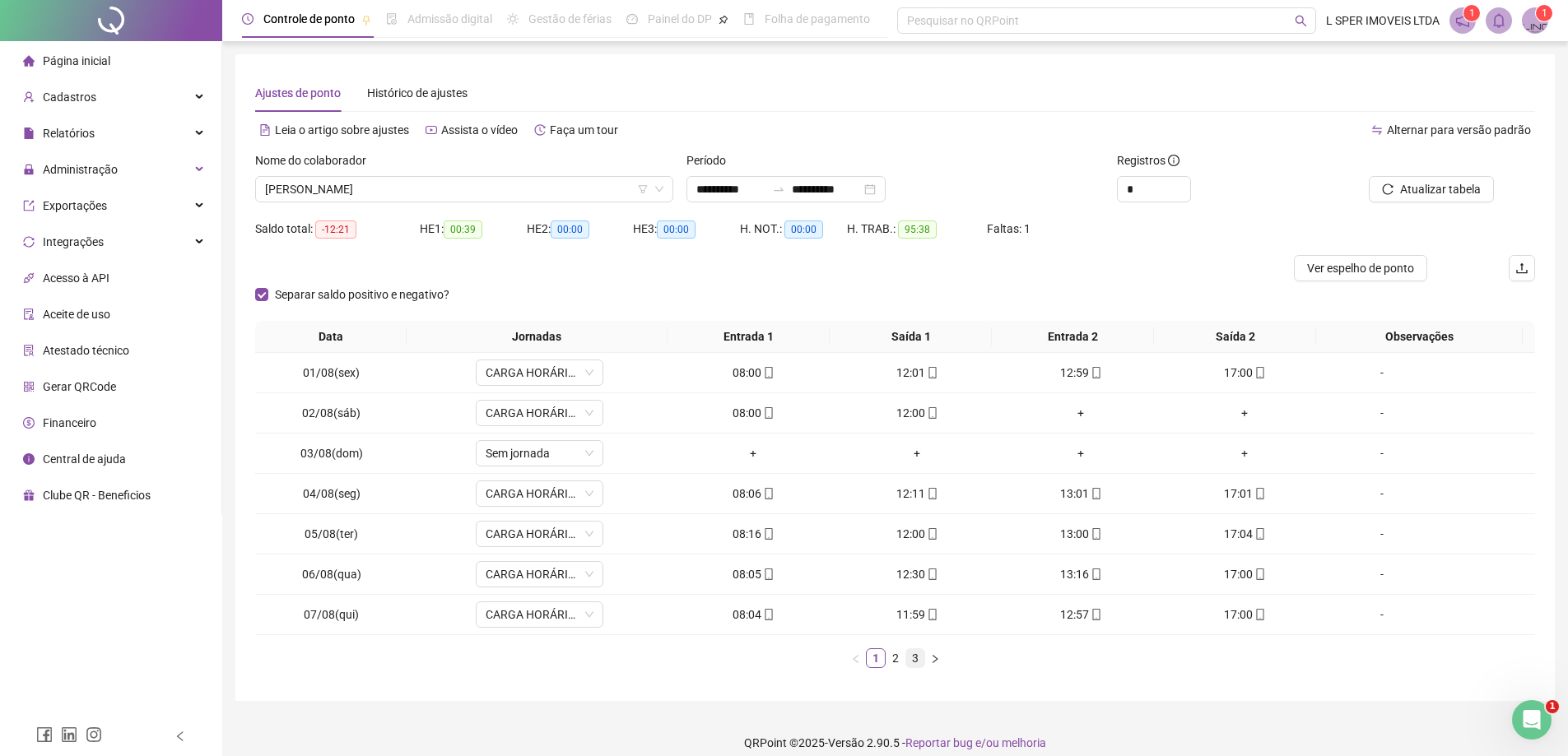
click at [916, 657] on link "3" at bounding box center [915, 658] width 18 height 18
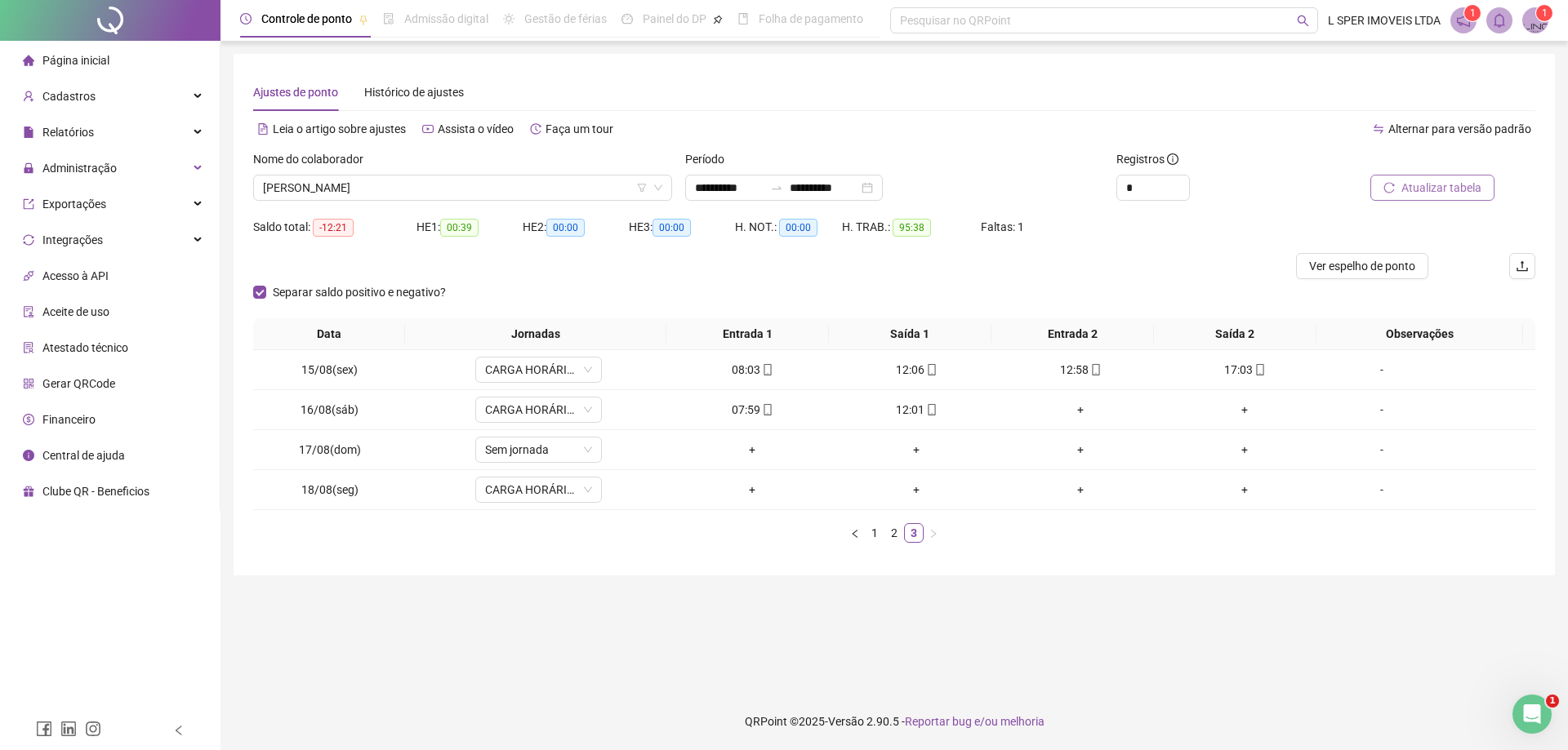
click at [1412, 191] on span "Atualizar tabela" at bounding box center [1441, 187] width 80 height 18
click at [477, 182] on span "[PERSON_NAME]" at bounding box center [463, 188] width 399 height 25
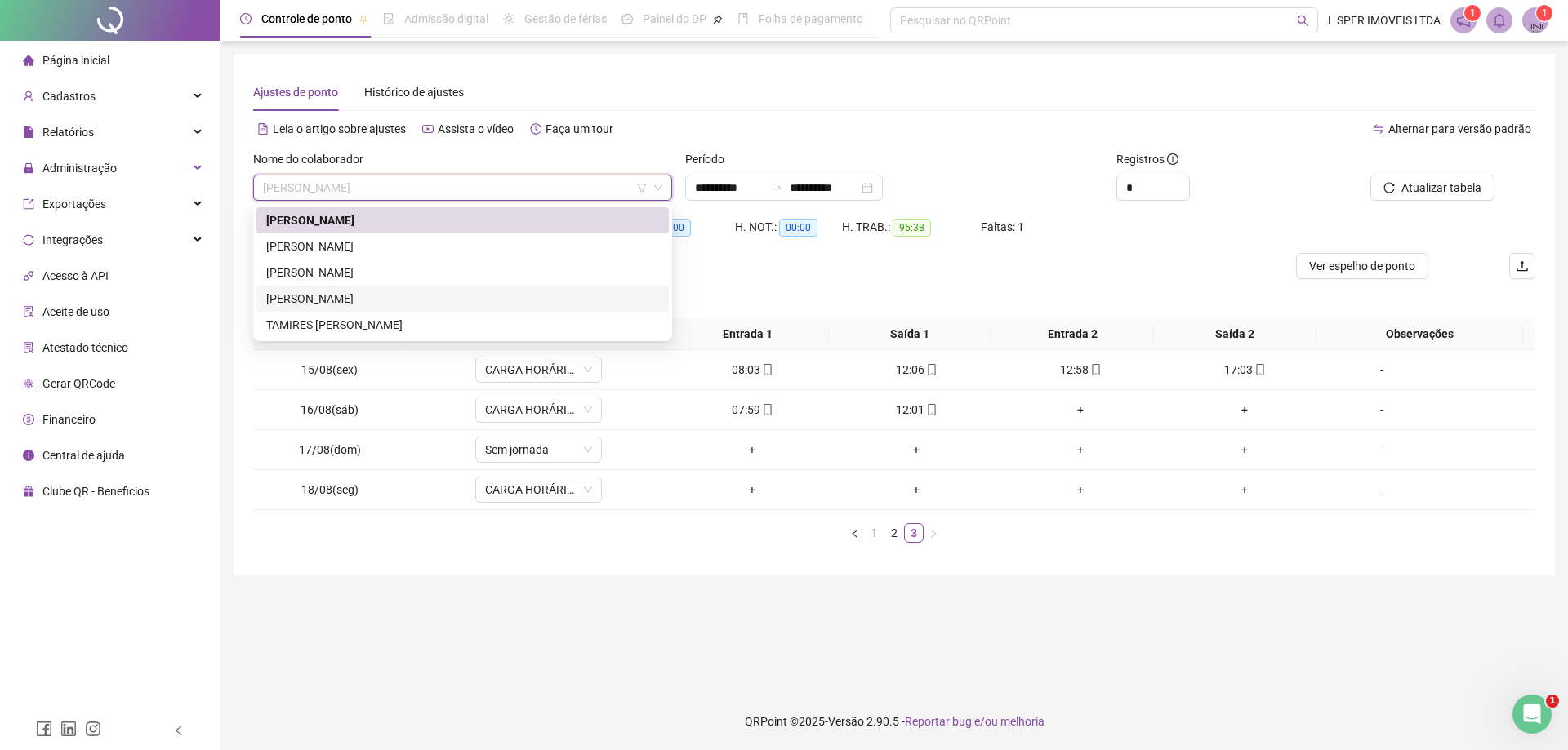
click at [433, 299] on div "[PERSON_NAME]" at bounding box center [462, 298] width 393 height 18
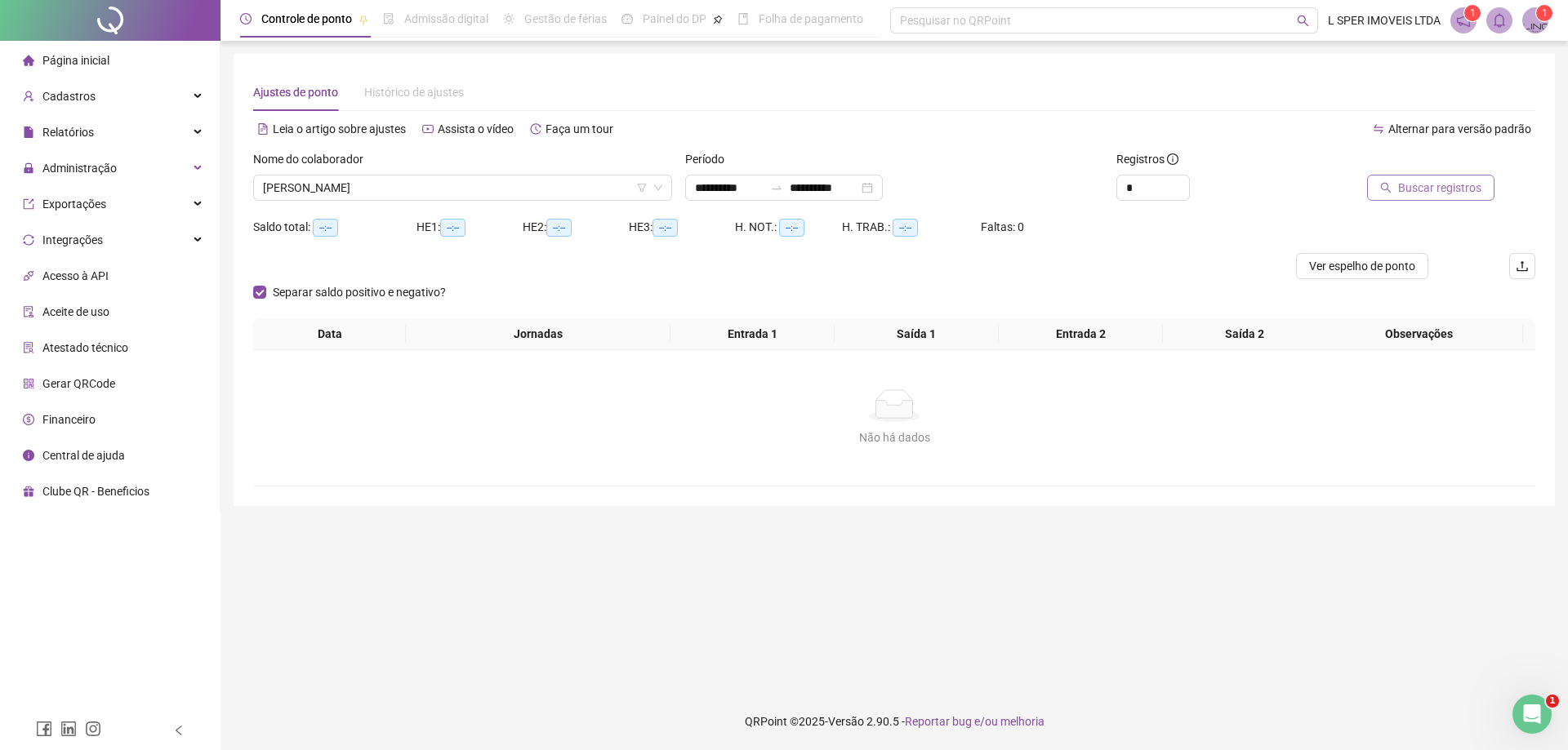
click at [1392, 183] on icon "search" at bounding box center [1386, 187] width 11 height 11
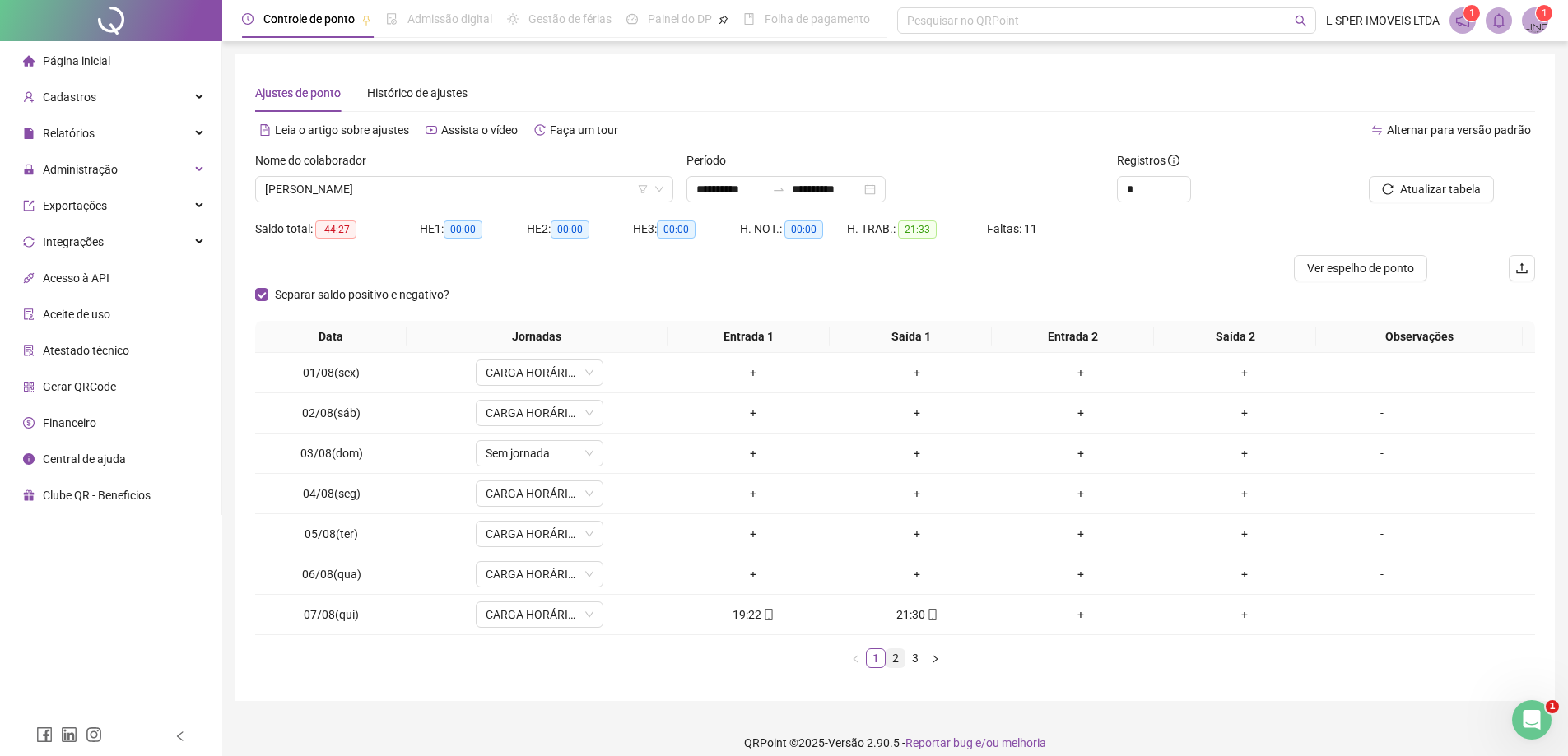
click at [900, 653] on link "2" at bounding box center [896, 658] width 18 height 18
click at [917, 665] on link "3" at bounding box center [915, 658] width 18 height 18
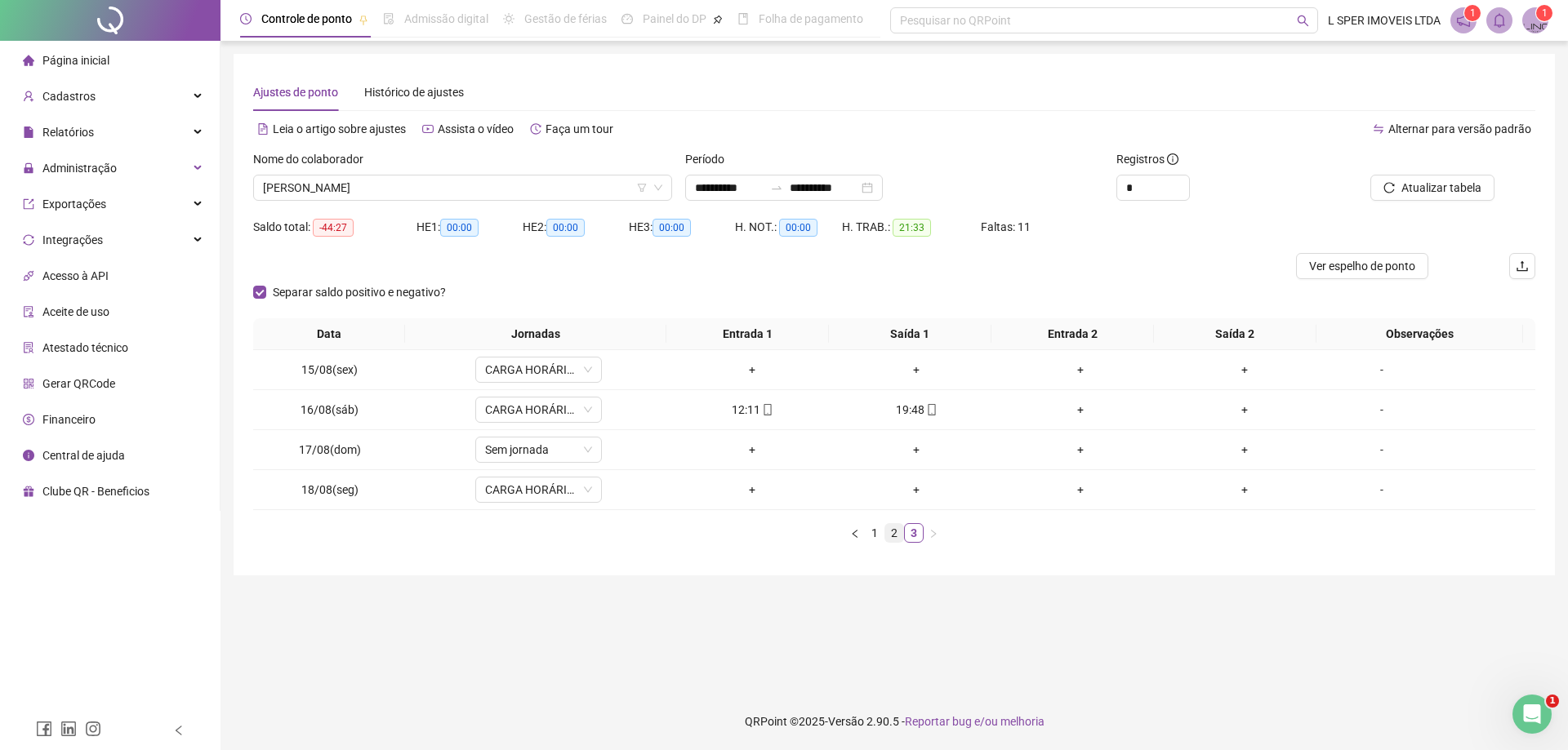
click at [890, 530] on link "2" at bounding box center [894, 532] width 18 height 18
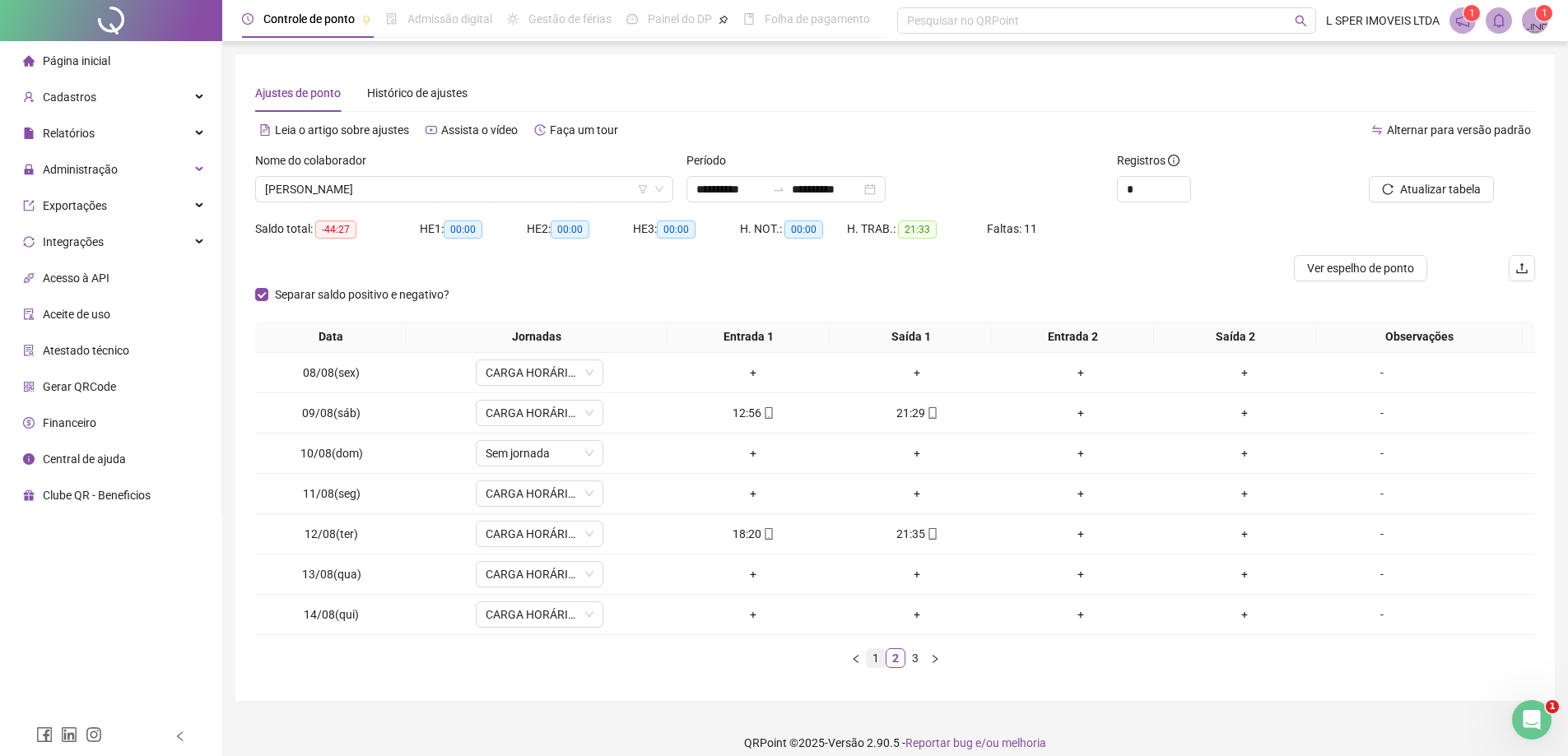
click at [877, 653] on link "1" at bounding box center [876, 658] width 18 height 18
